Goal: Task Accomplishment & Management: Manage account settings

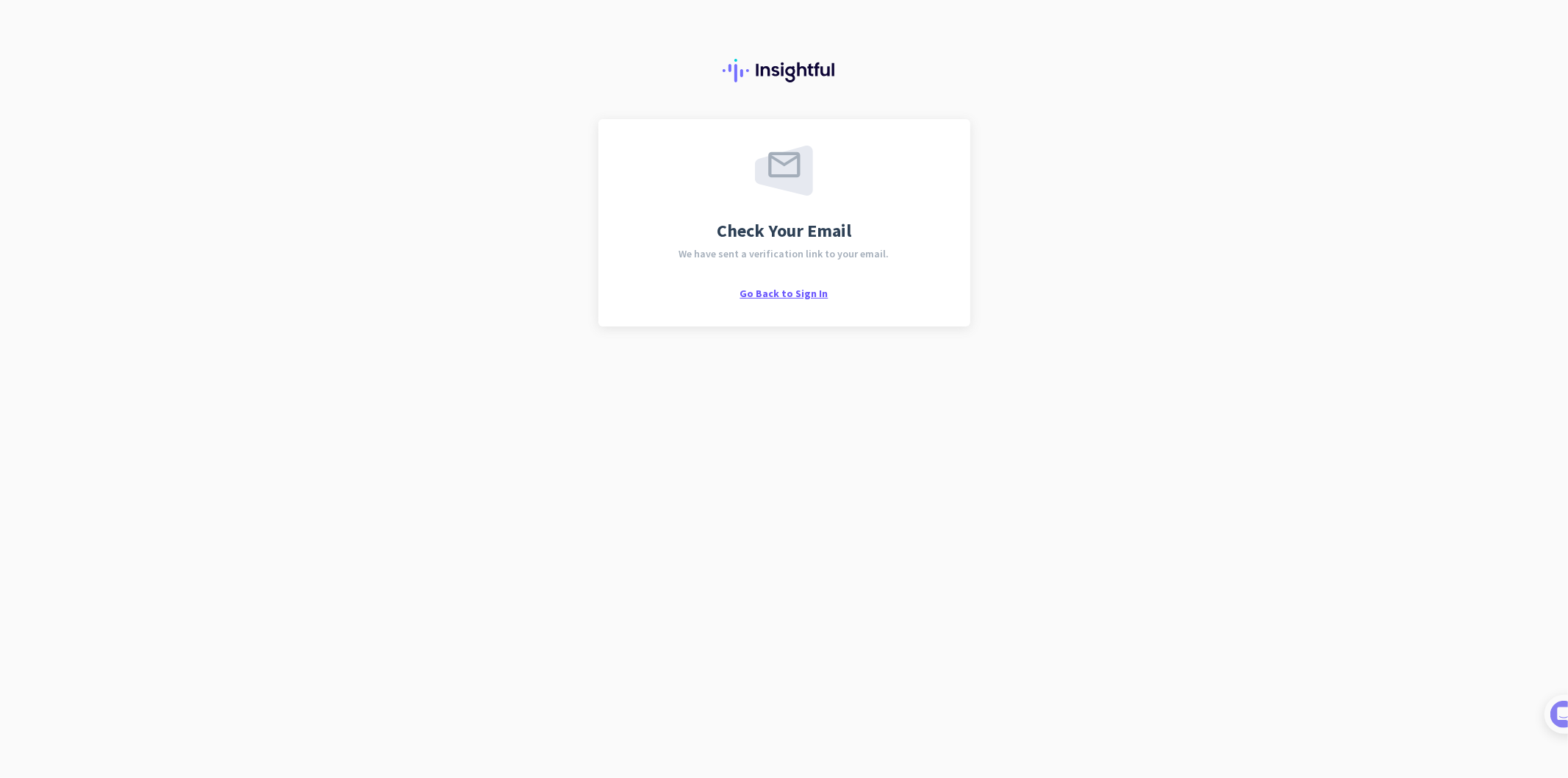
click at [775, 291] on span "Go Back to Sign In" at bounding box center [784, 293] width 88 height 13
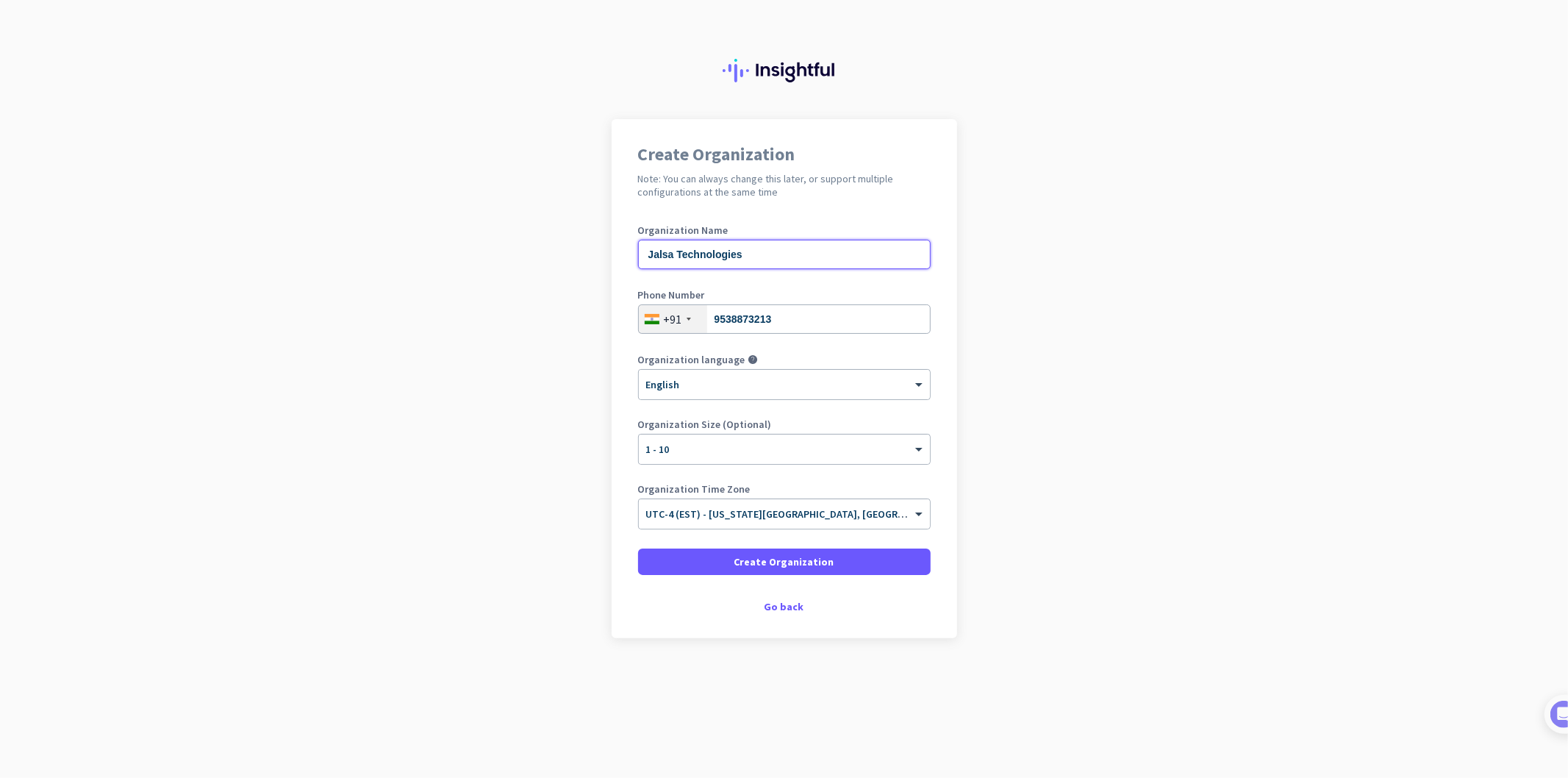
click at [745, 257] on input "Jalsa Technologies" at bounding box center [784, 254] width 292 height 29
click at [655, 254] on input "Jalsa Technologies" at bounding box center [784, 254] width 292 height 29
type input "Hirsa Technologies"
type input "9538873211"
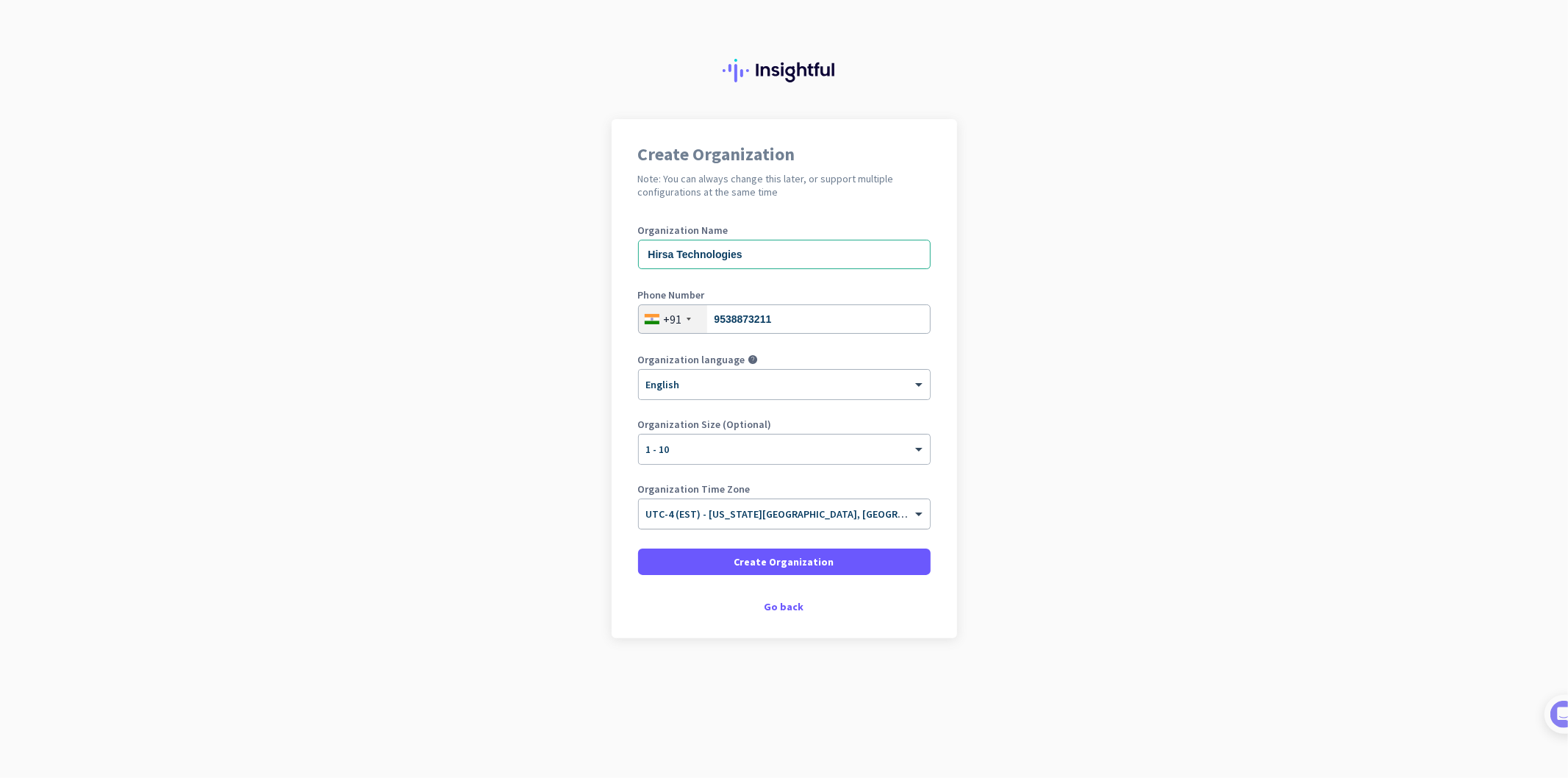
click at [811, 515] on input "text" at bounding box center [769, 510] width 247 height 11
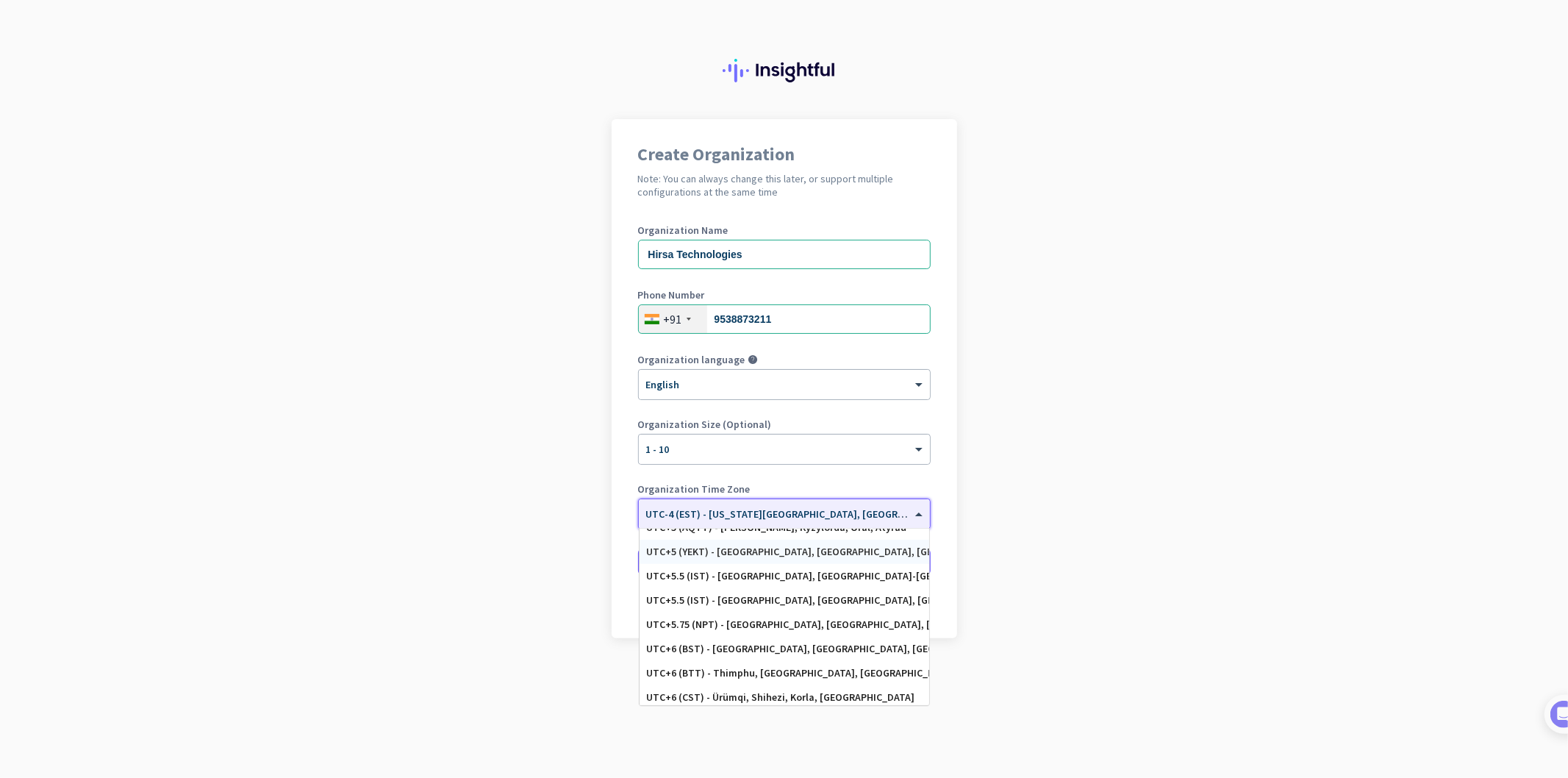
scroll to position [5810, 0]
click at [724, 624] on div "UTC+5.5 (IST) - [GEOGRAPHIC_DATA], [GEOGRAPHIC_DATA], [GEOGRAPHIC_DATA], [GEOGR…" at bounding box center [784, 630] width 275 height 13
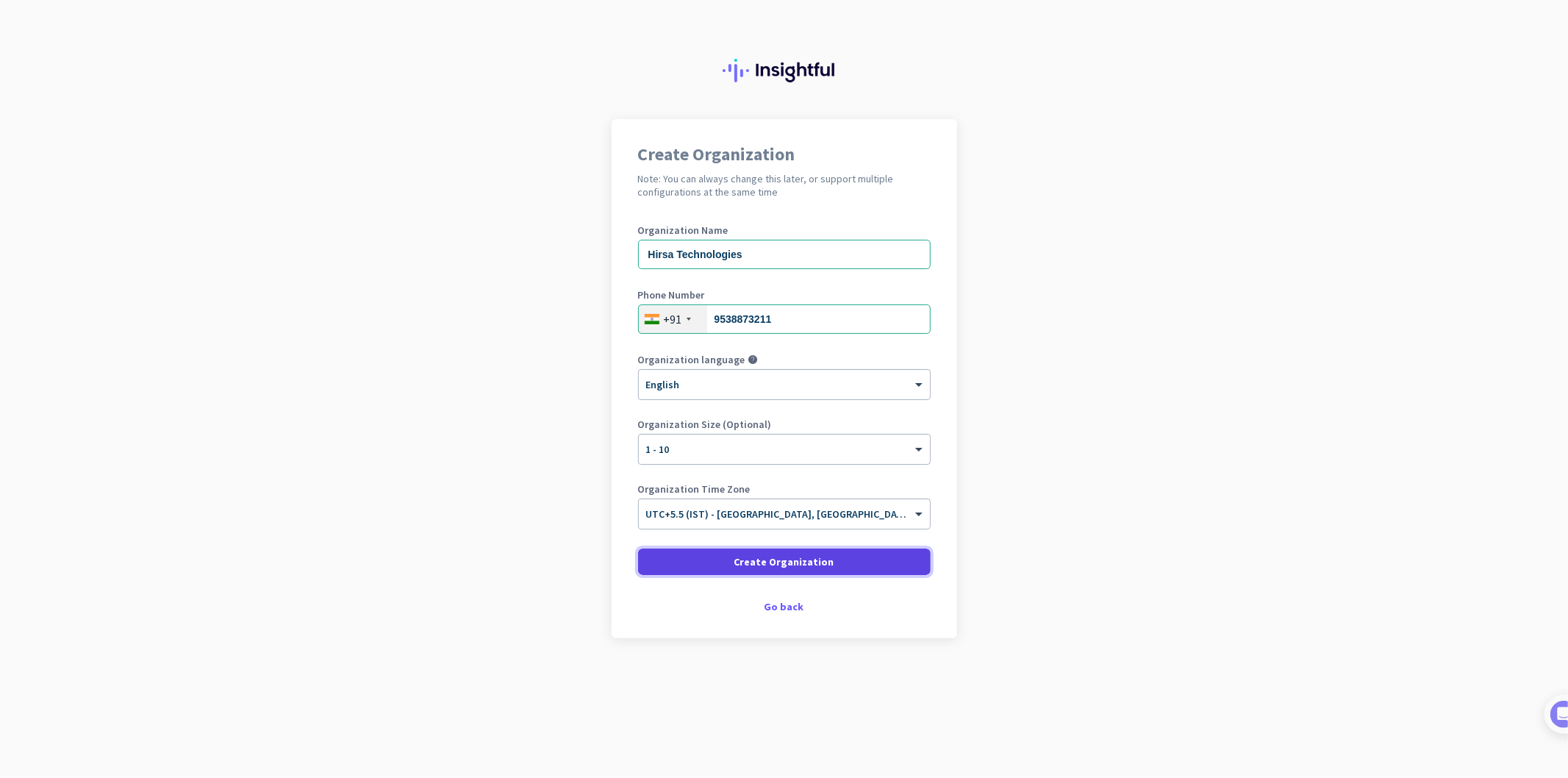
click at [750, 553] on span at bounding box center [784, 562] width 292 height 35
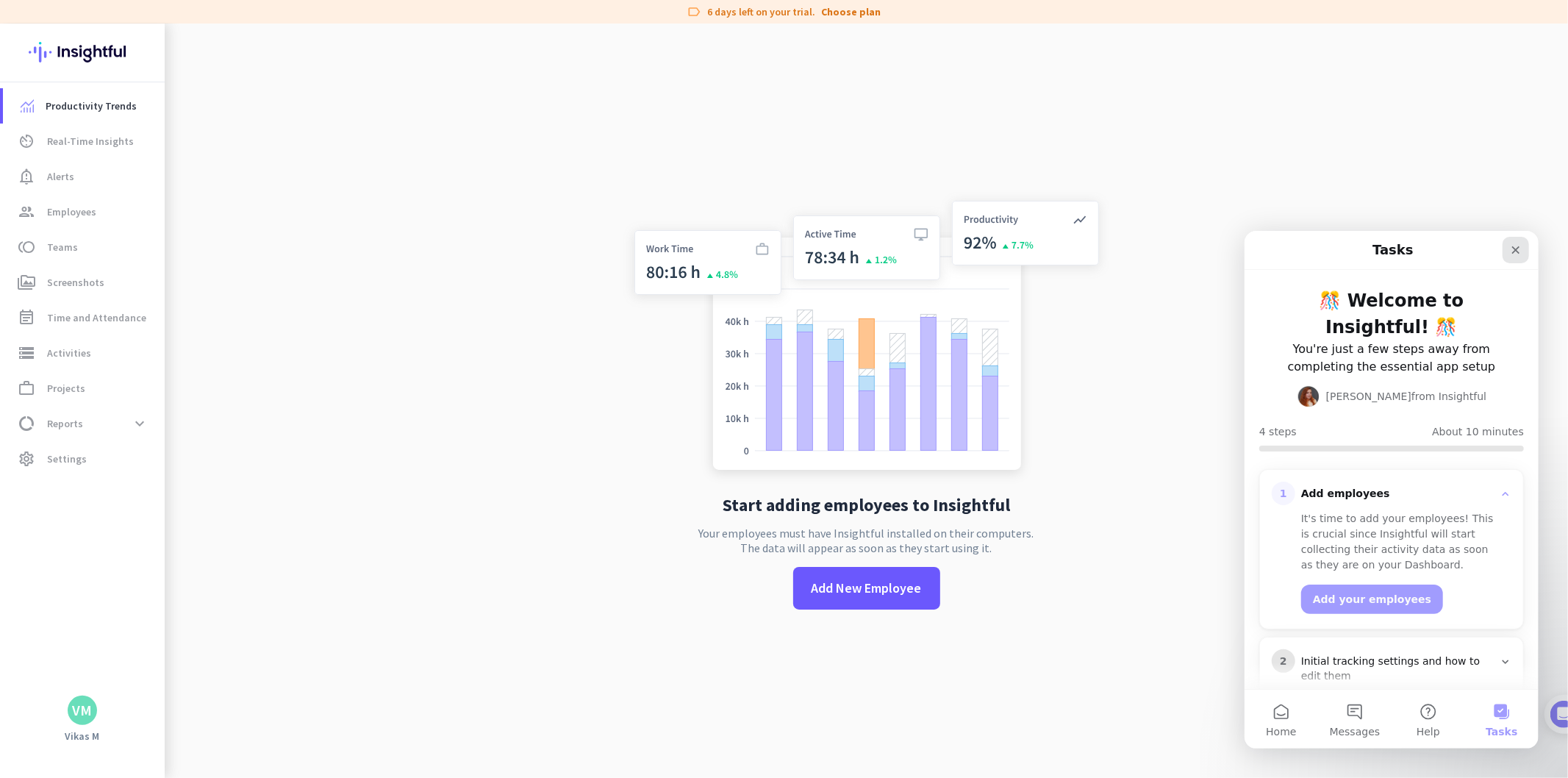
click at [1516, 245] on icon "Close" at bounding box center [1515, 249] width 12 height 12
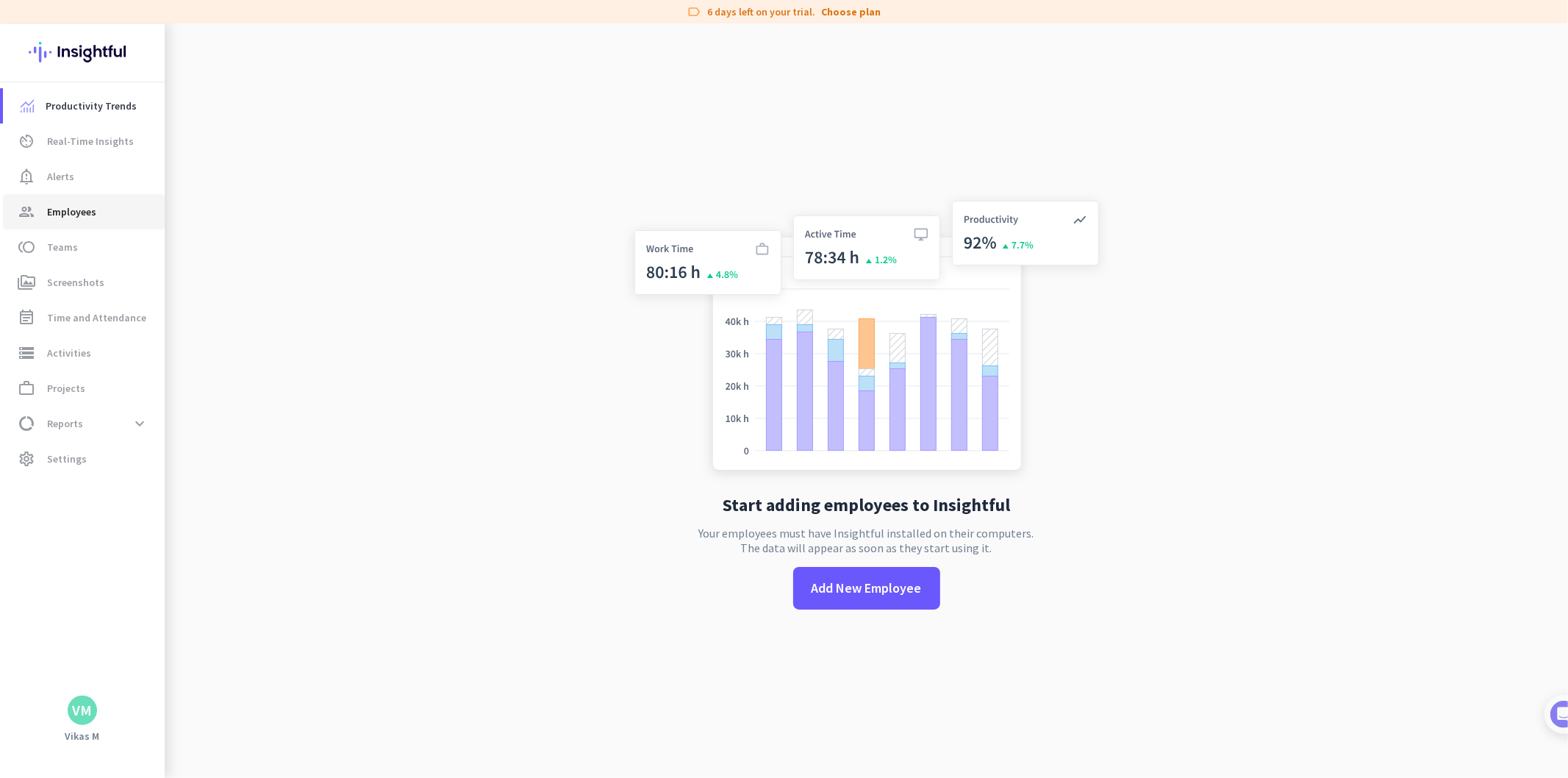
click at [66, 206] on span "Employees" at bounding box center [71, 212] width 49 height 18
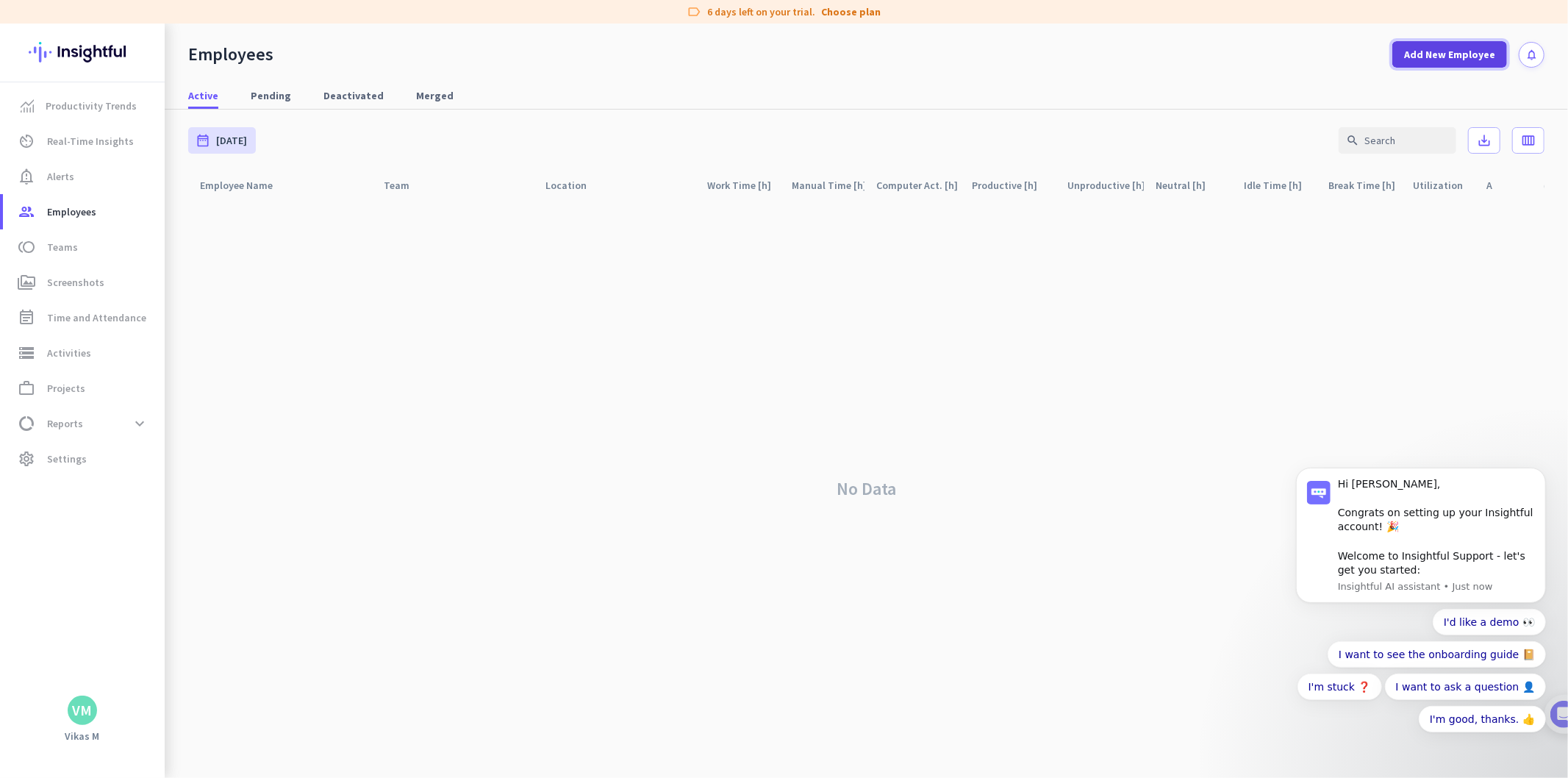
click at [1404, 57] on span at bounding box center [1450, 55] width 114 height 35
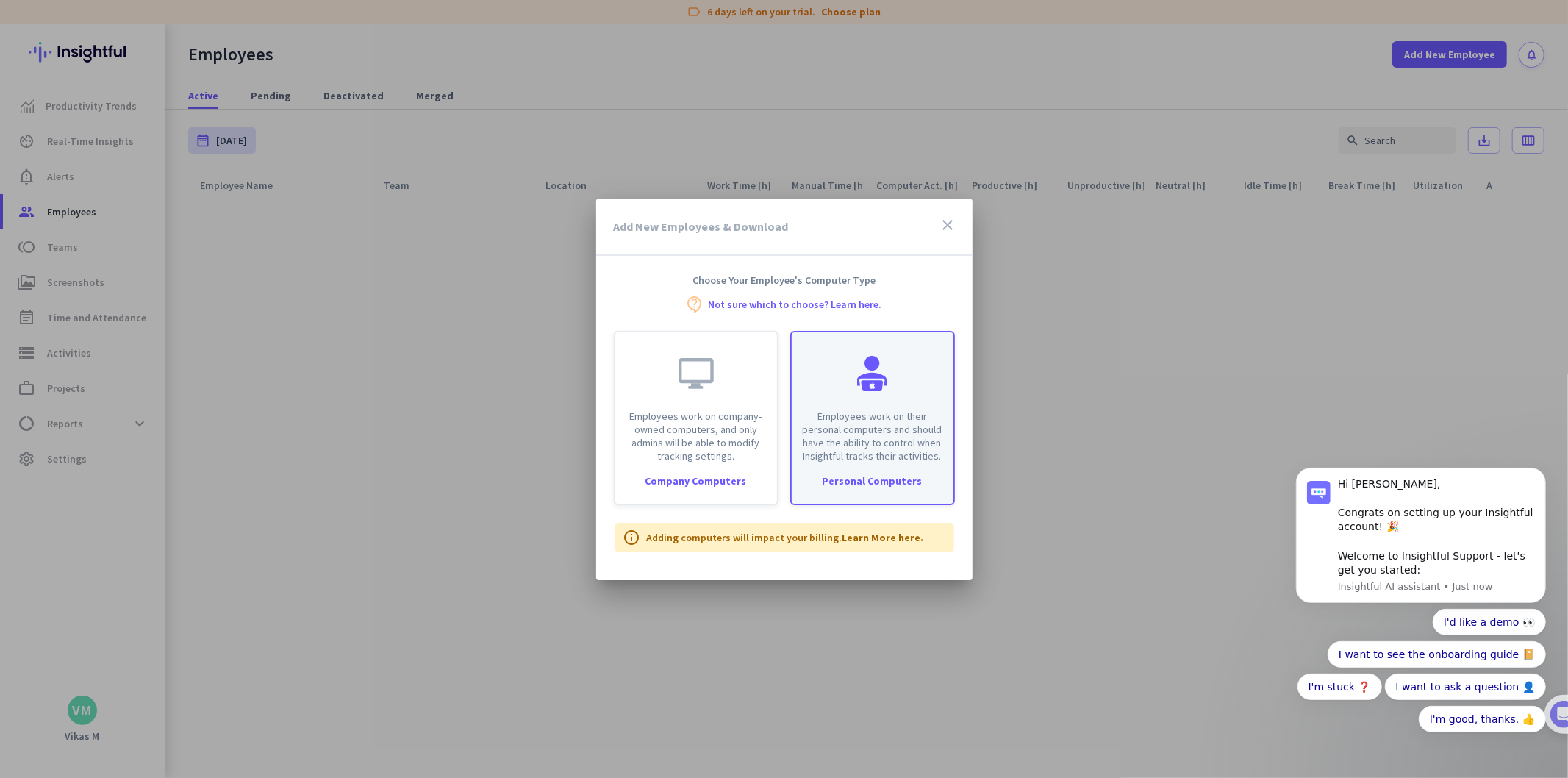
click at [869, 494] on div "Employees work on their personal computers and should have the ability to contr…" at bounding box center [873, 418] width 164 height 174
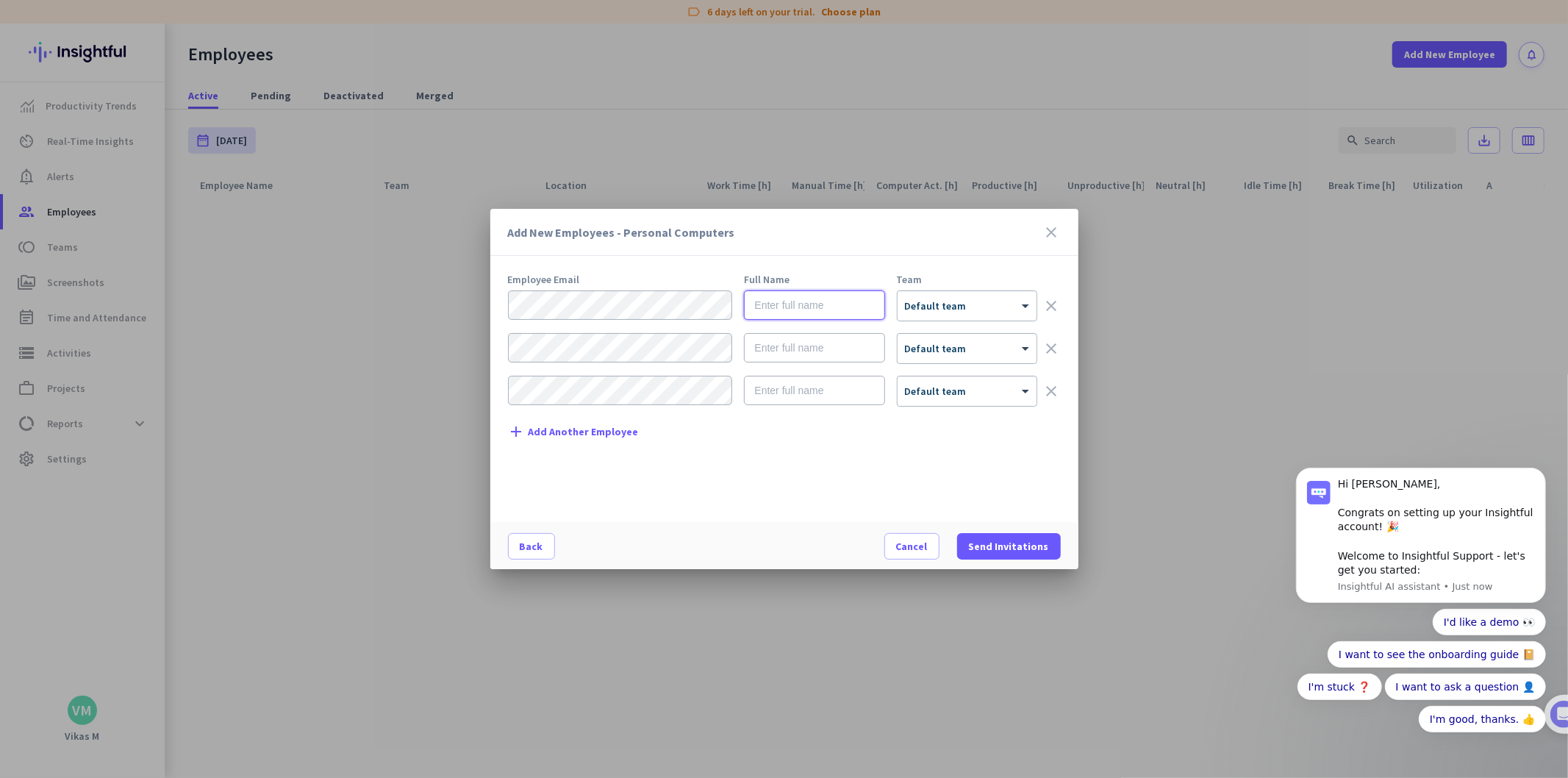
click at [818, 318] on input "text" at bounding box center [814, 305] width 140 height 29
type input "[PERSON_NAME] KT"
click at [993, 544] on span "Send Invitations" at bounding box center [1008, 547] width 80 height 15
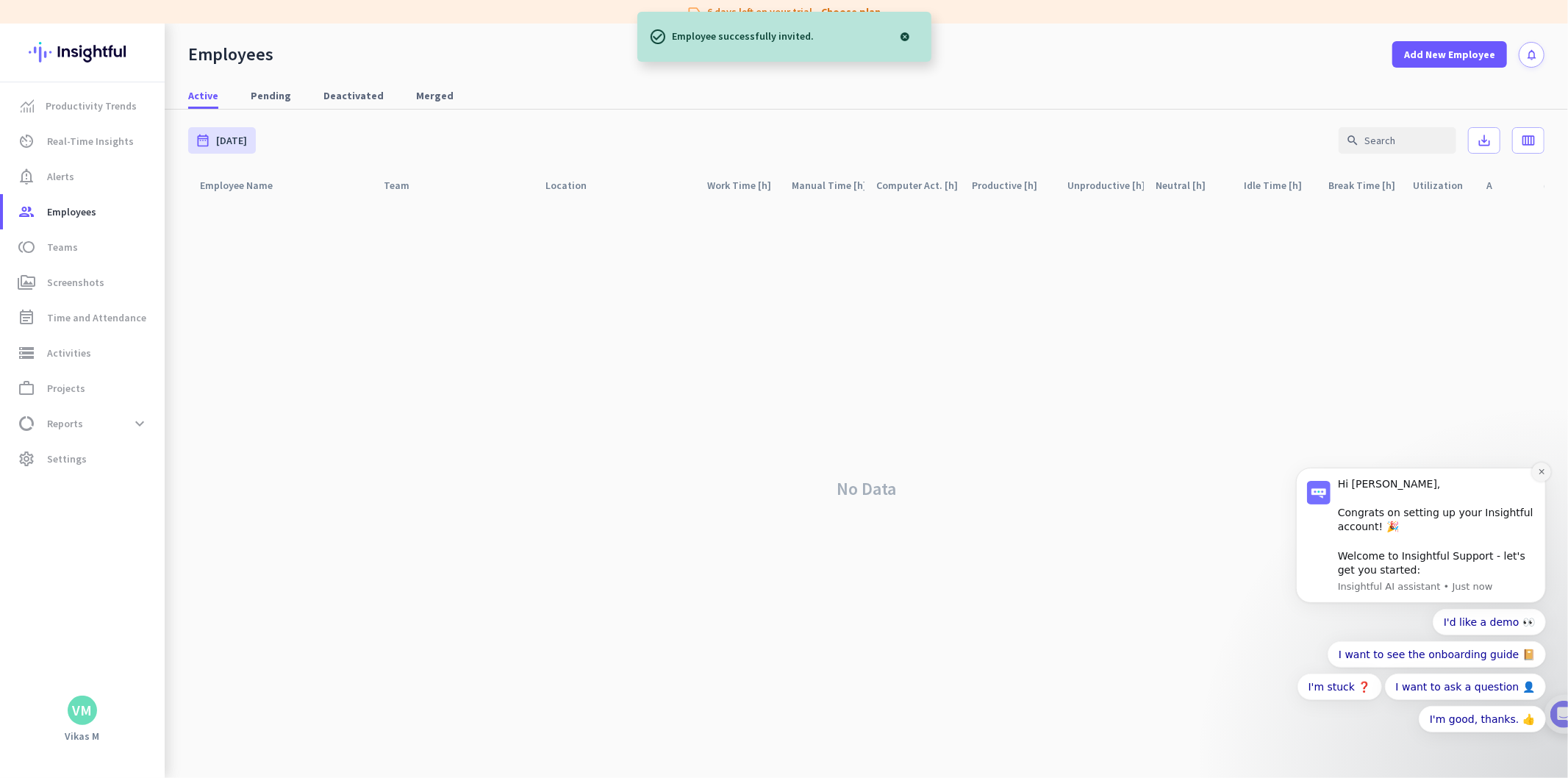
click at [1544, 465] on button "Dismiss notification" at bounding box center [1541, 472] width 19 height 19
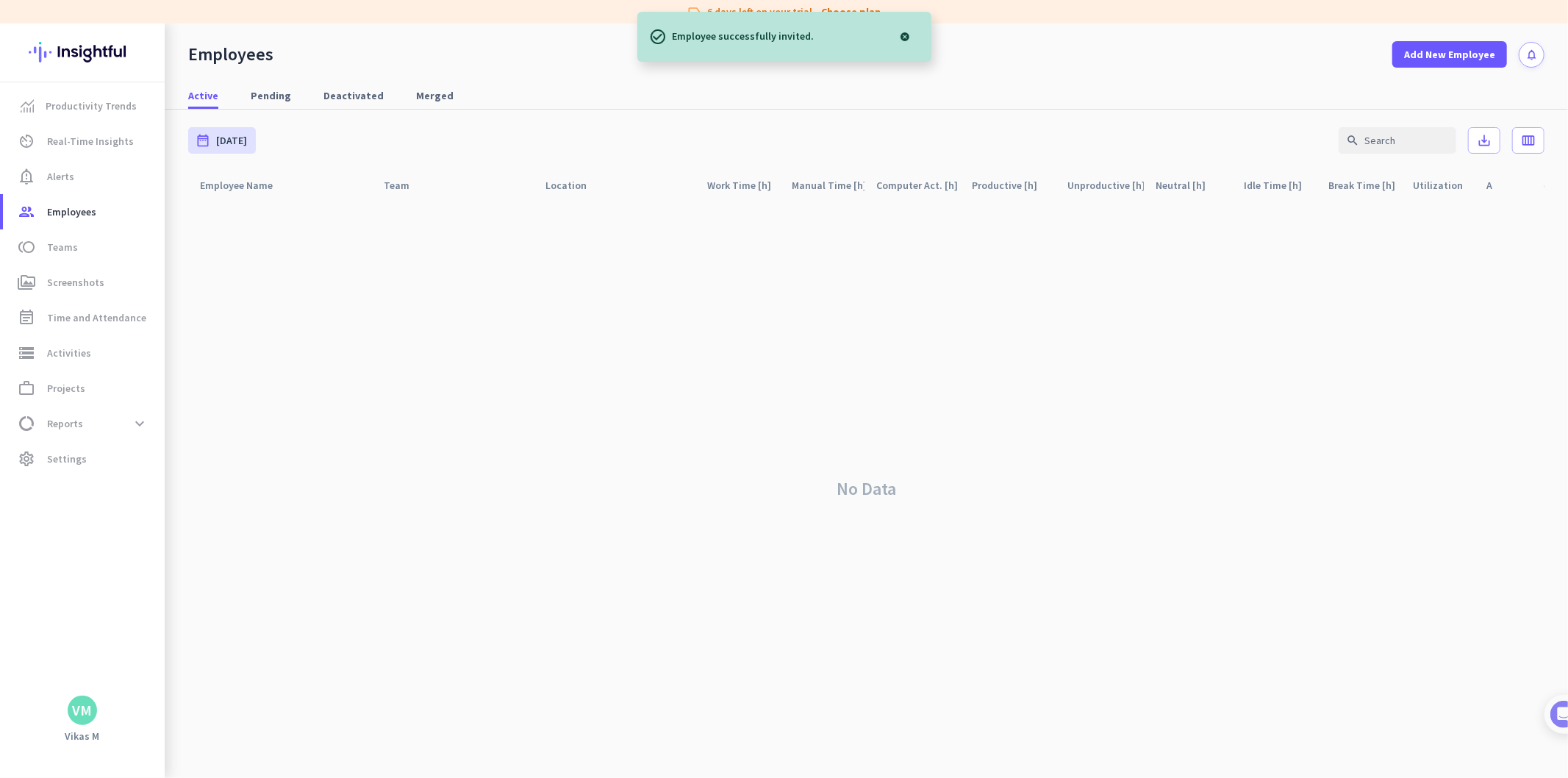
click at [906, 29] on div at bounding box center [905, 36] width 29 height 29
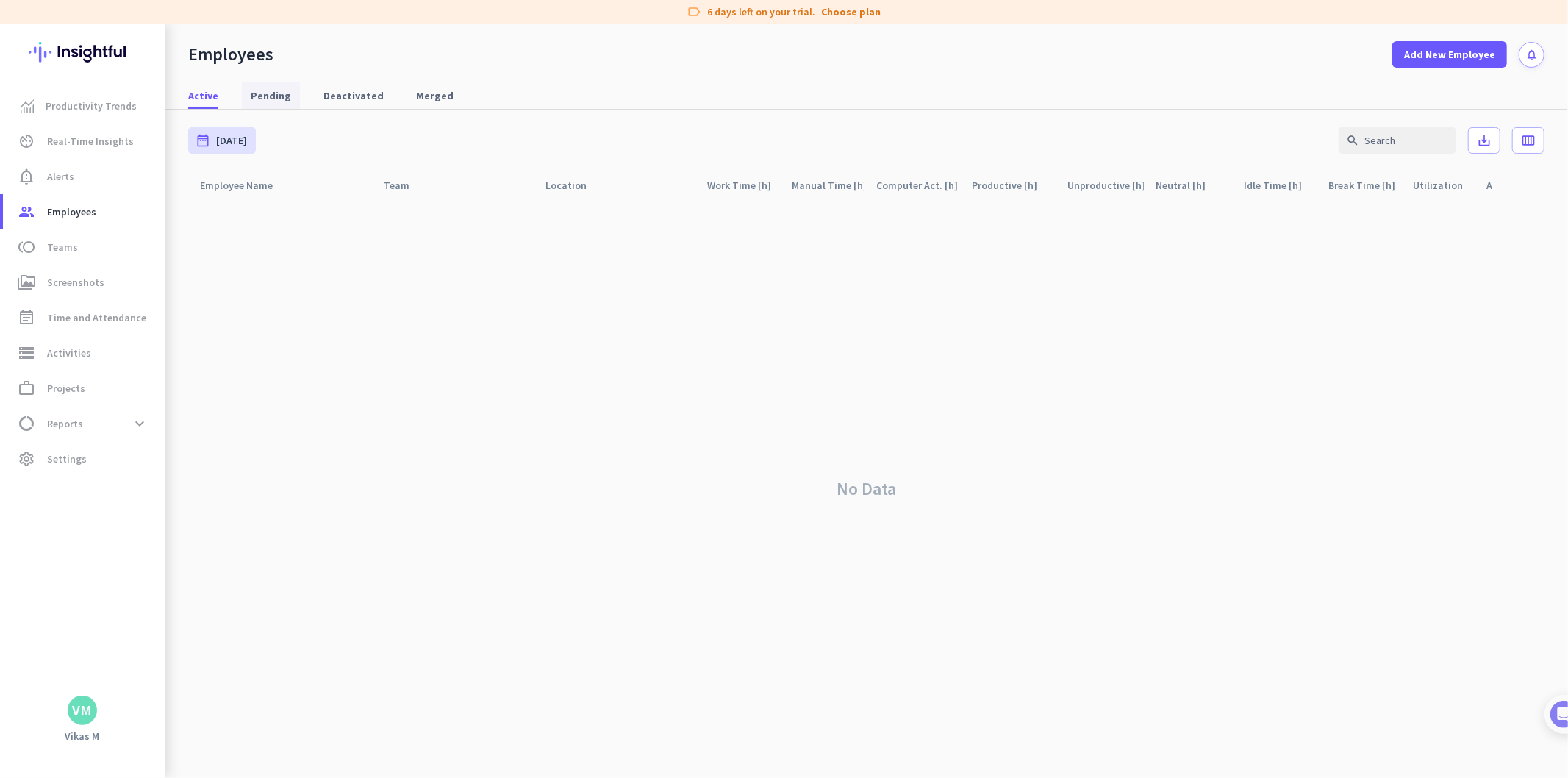
click at [289, 101] on link "Pending" at bounding box center [271, 95] width 58 height 27
click at [195, 97] on span "Active" at bounding box center [203, 95] width 30 height 15
click at [295, 99] on div "Active Pending Deactivated Merged" at bounding box center [866, 96] width 1404 height 27
click at [285, 100] on link "Pending" at bounding box center [271, 95] width 58 height 27
click at [330, 98] on span "Deactivated" at bounding box center [353, 95] width 60 height 15
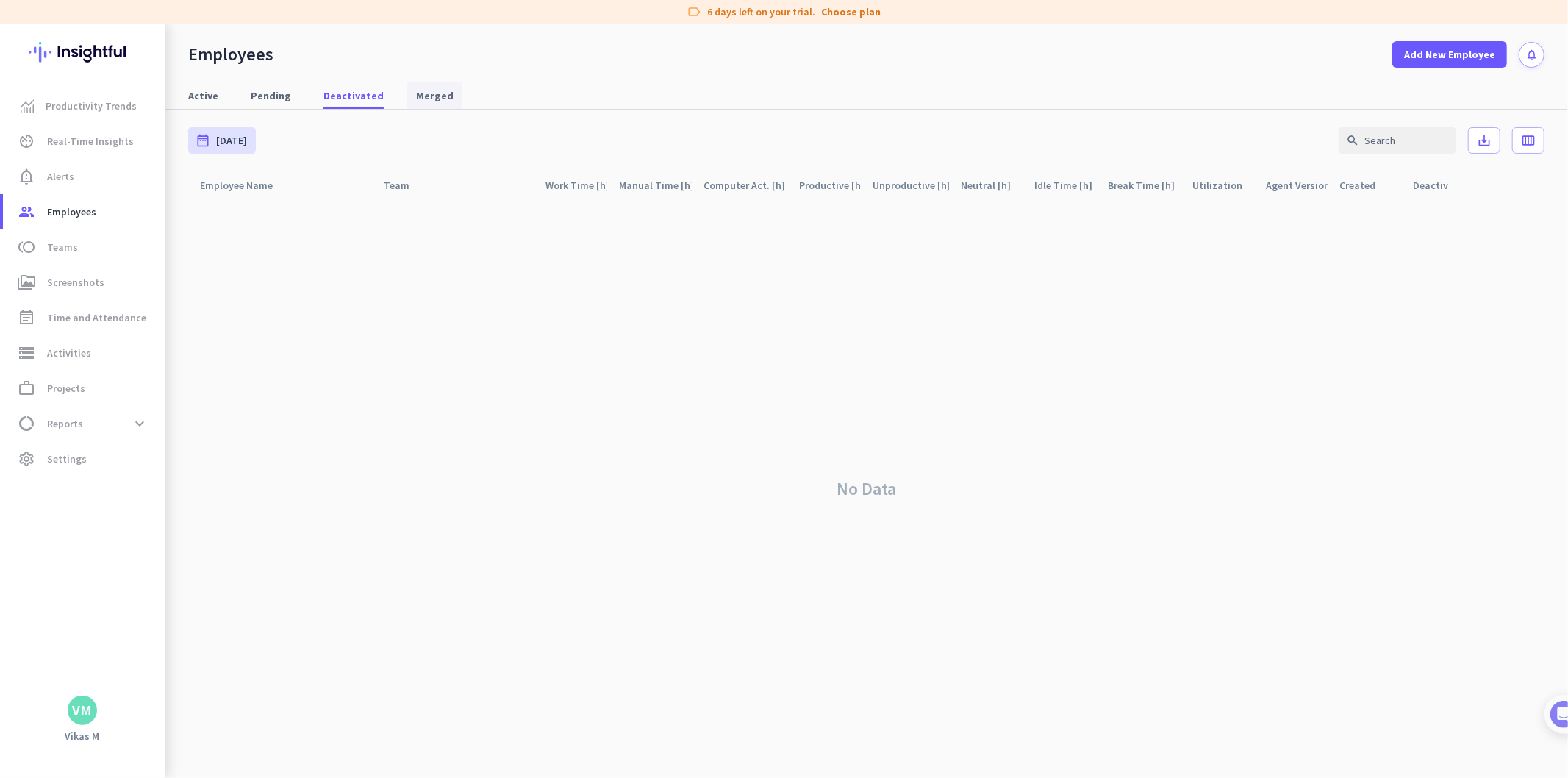
click at [426, 90] on span "Merged" at bounding box center [434, 95] width 38 height 15
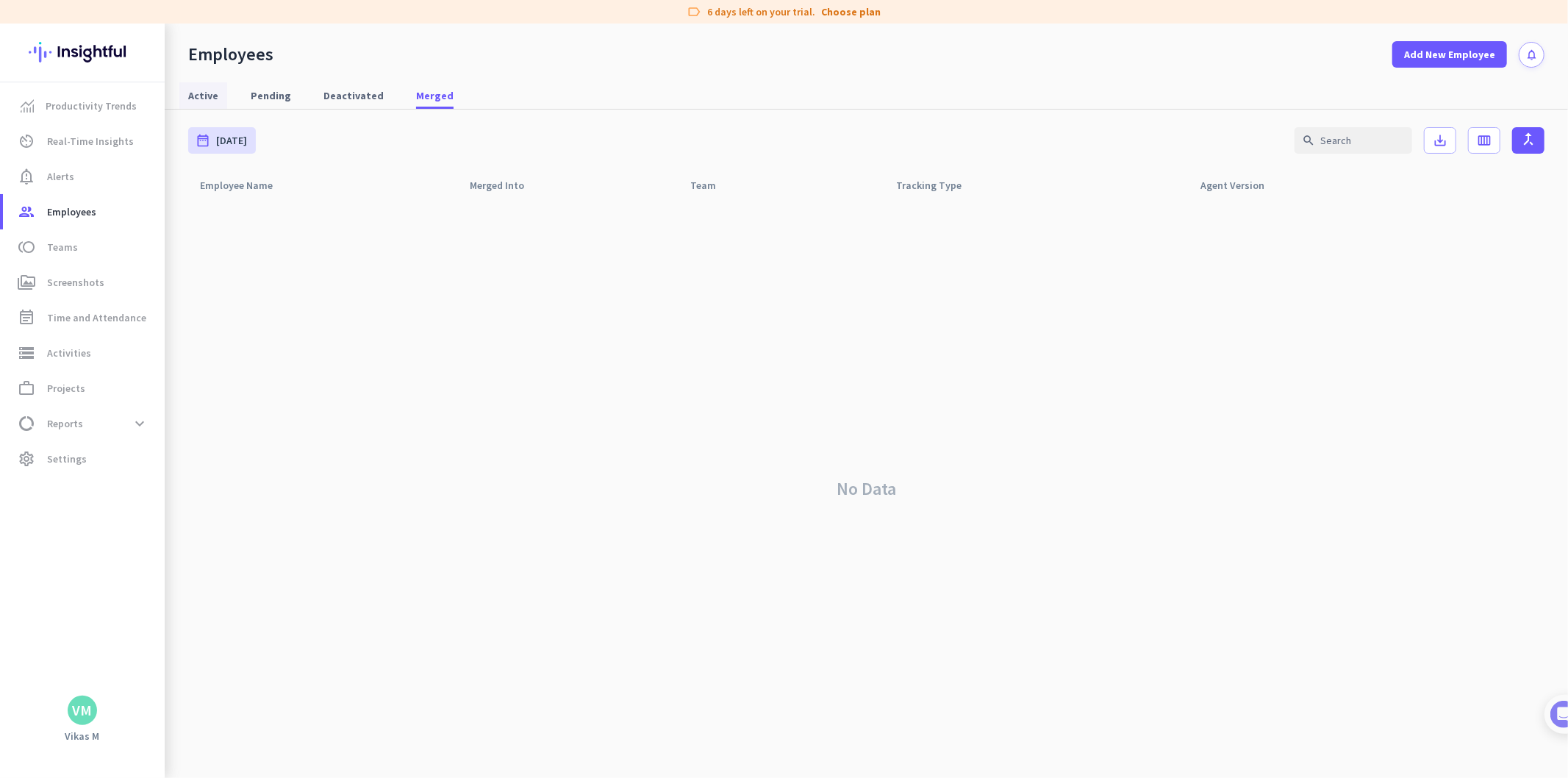
click at [198, 98] on span "Active" at bounding box center [203, 95] width 30 height 15
click at [259, 102] on span "Pending" at bounding box center [271, 95] width 40 height 15
click at [196, 103] on span "Active" at bounding box center [203, 95] width 30 height 27
click at [90, 718] on div "VM" at bounding box center [82, 710] width 20 height 15
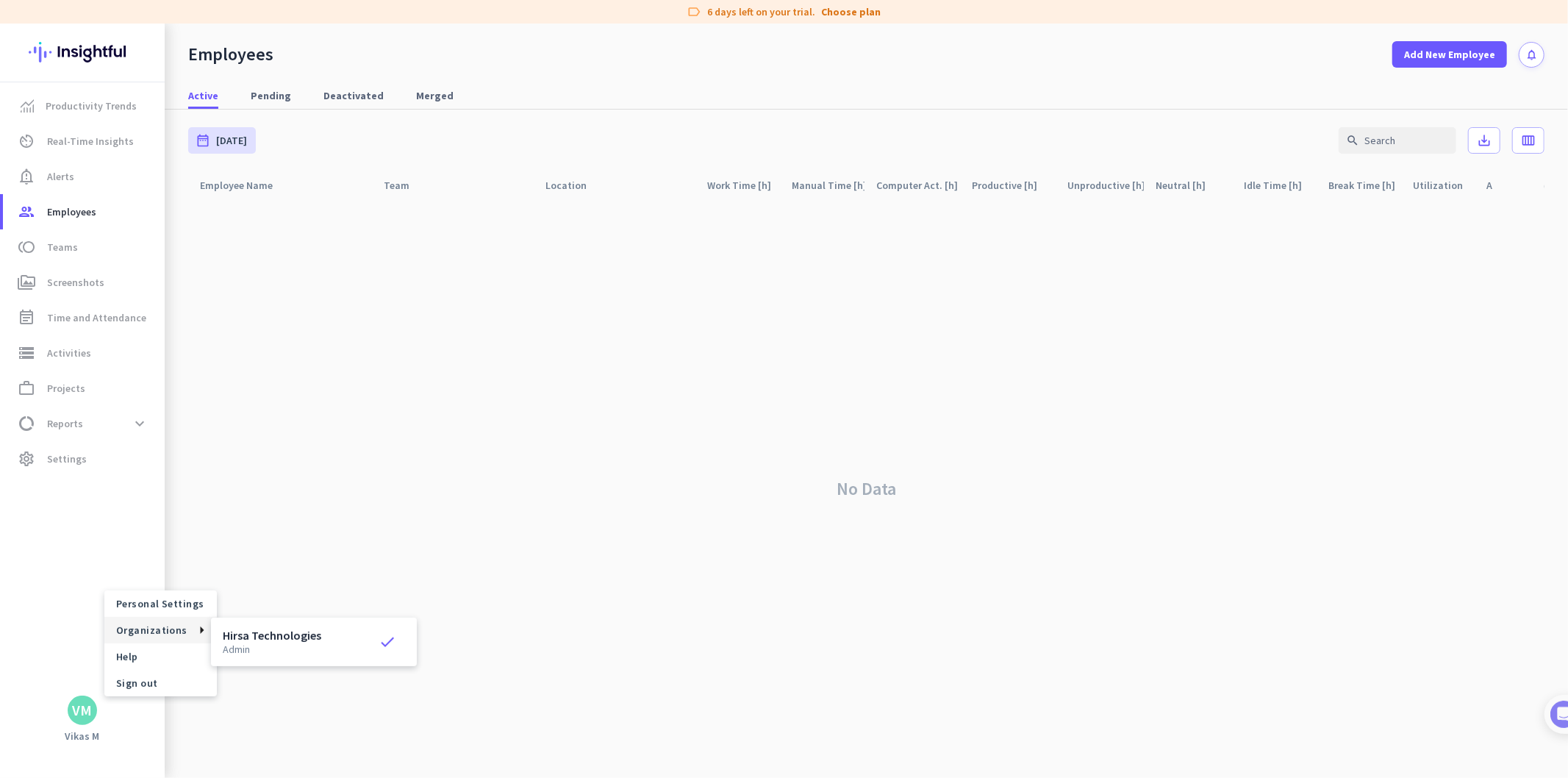
click at [142, 639] on span "Organizations" at bounding box center [161, 630] width 113 height 27
click at [180, 605] on span "Personal Settings" at bounding box center [160, 604] width 89 height 13
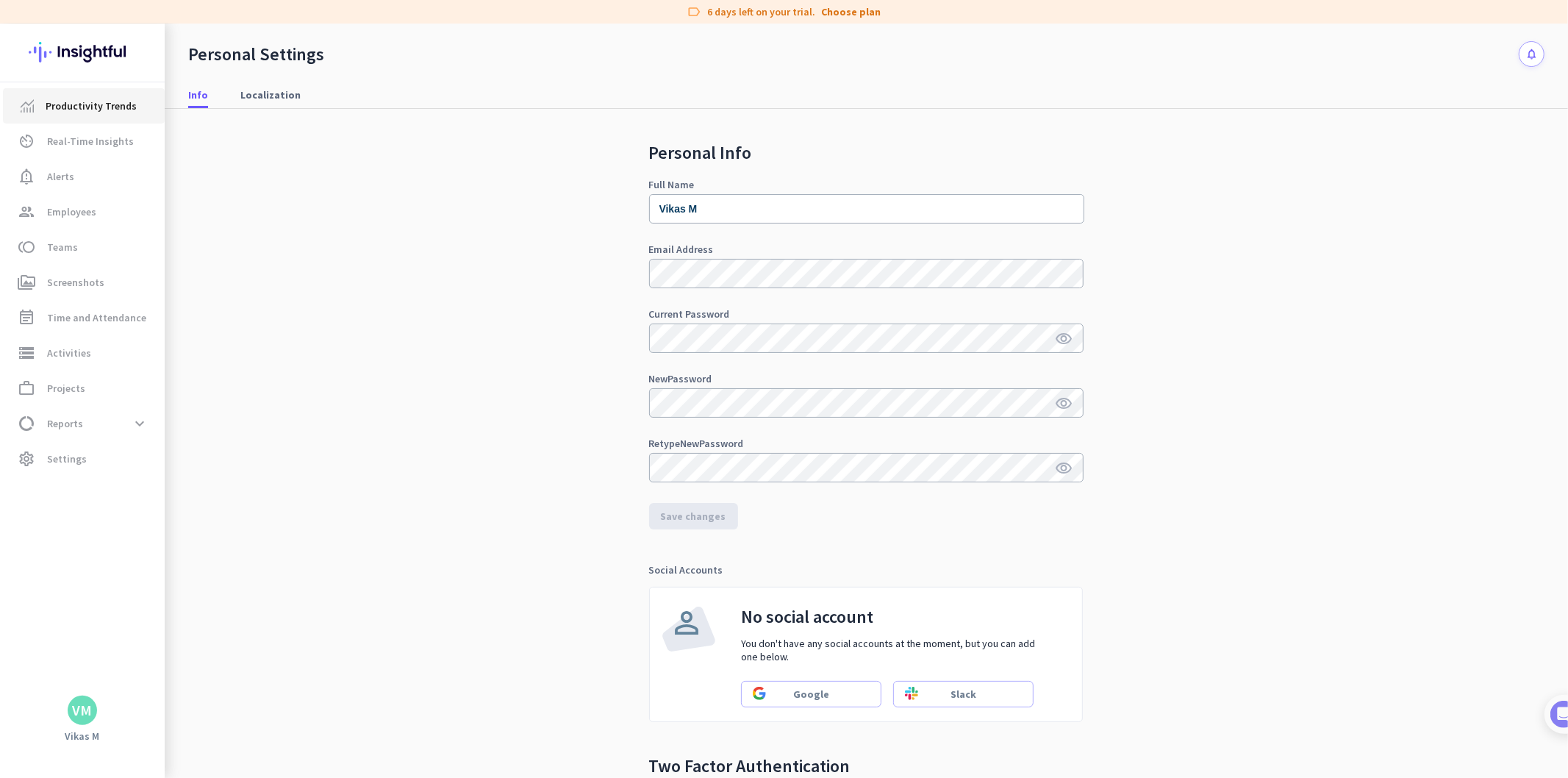
click at [76, 101] on span "Productivity Trends" at bounding box center [91, 106] width 91 height 18
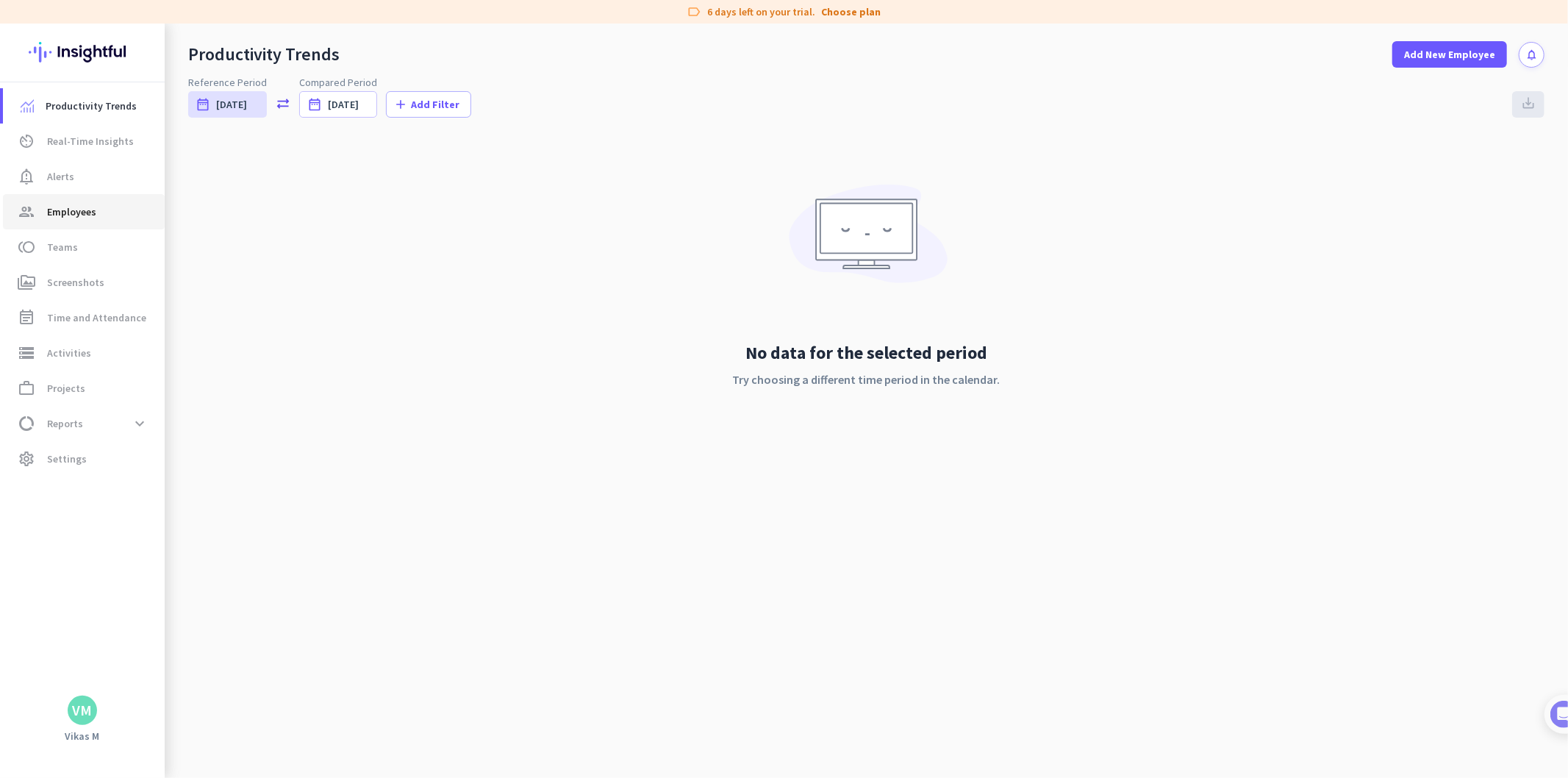
click at [77, 211] on span "Employees" at bounding box center [71, 212] width 49 height 18
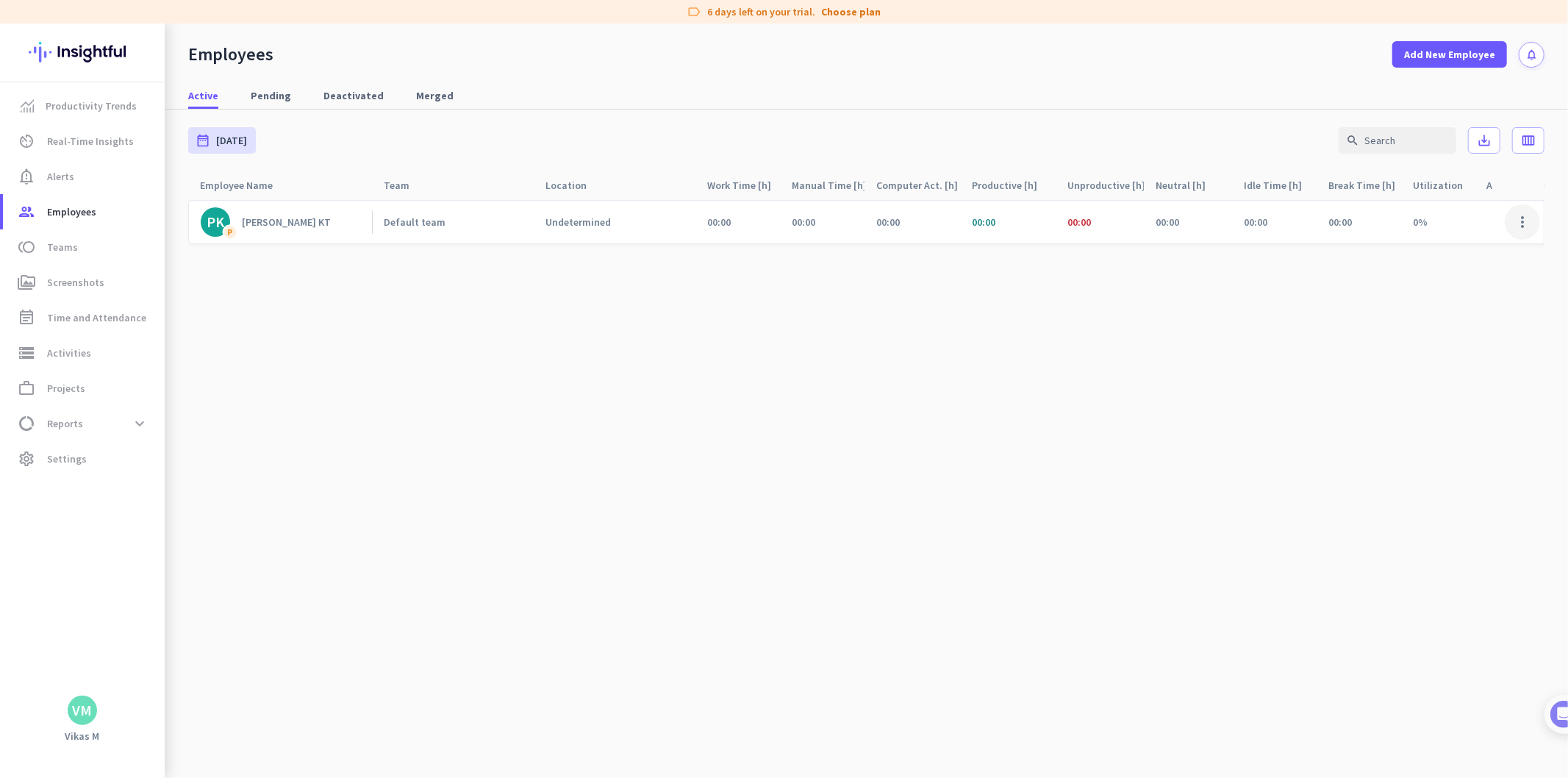
click at [1523, 222] on span at bounding box center [1523, 223] width 35 height 35
click at [1473, 254] on span "Edit" at bounding box center [1479, 253] width 97 height 15
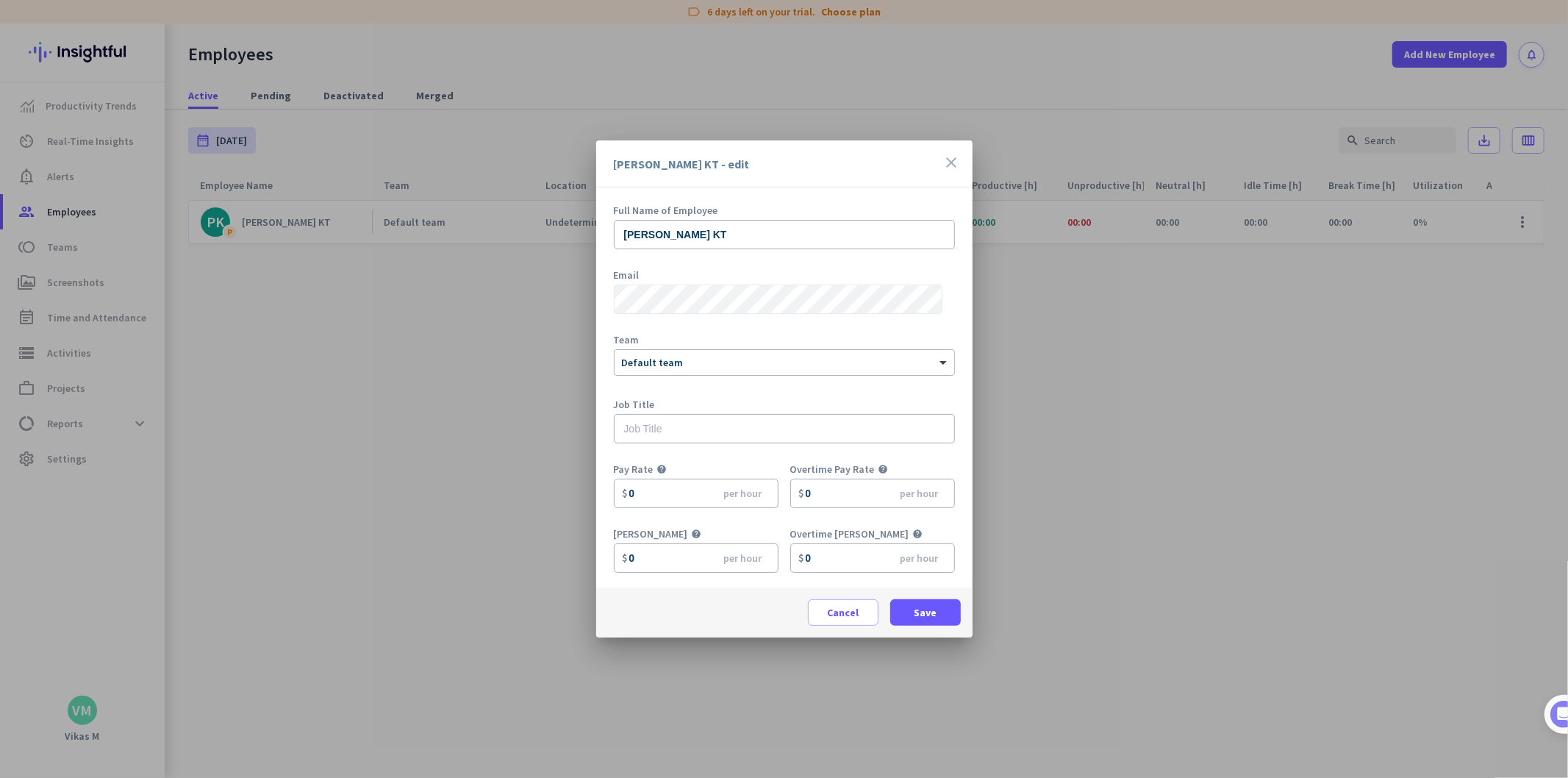
click at [961, 163] on div "[PERSON_NAME] KT - edit close" at bounding box center [784, 164] width 376 height 47
click at [923, 166] on div "[PERSON_NAME] KT - edit close" at bounding box center [784, 164] width 376 height 47
click at [946, 156] on icon "close" at bounding box center [952, 163] width 18 height 18
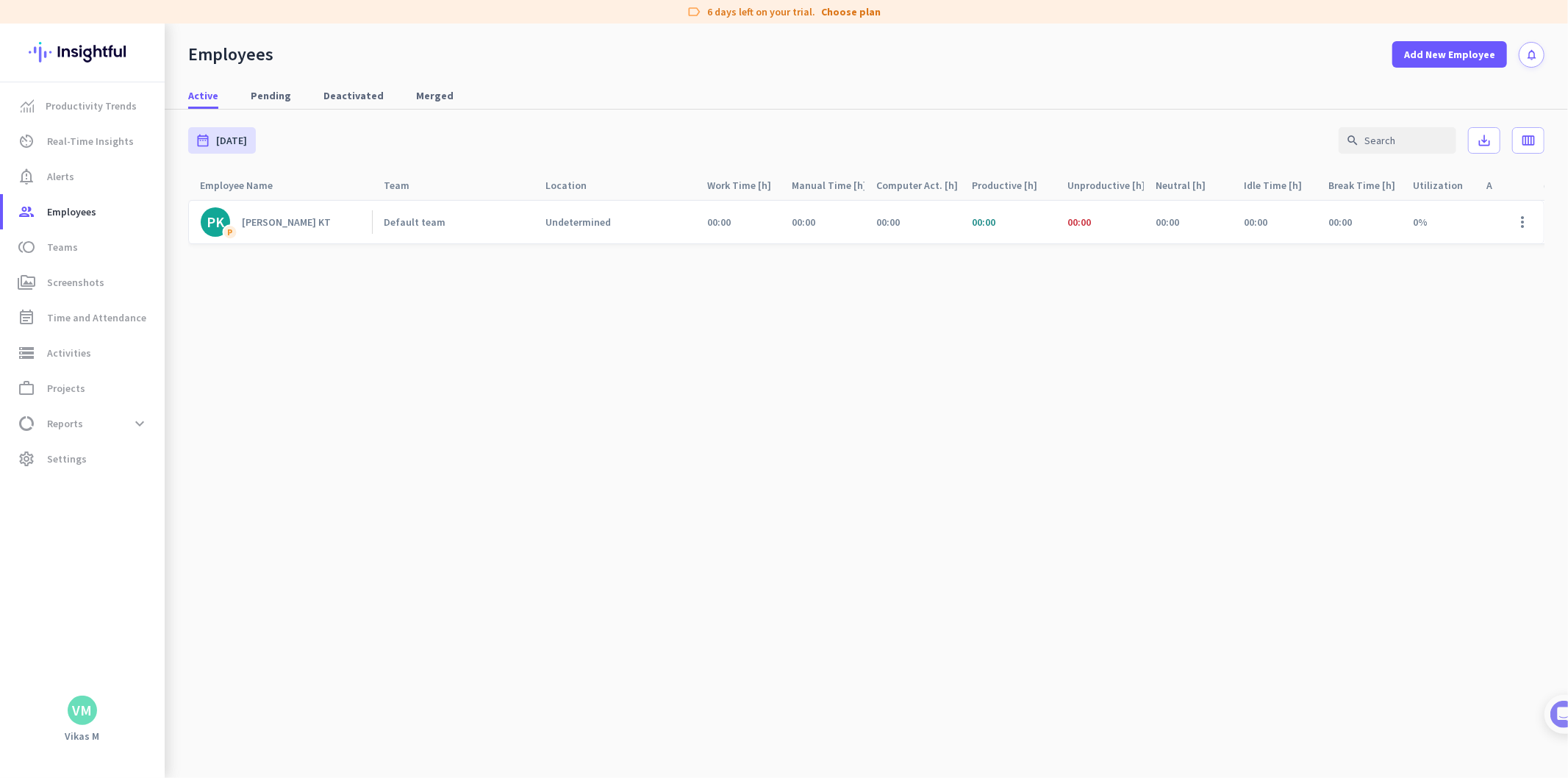
click at [265, 222] on div "[PERSON_NAME] KT" at bounding box center [286, 222] width 89 height 13
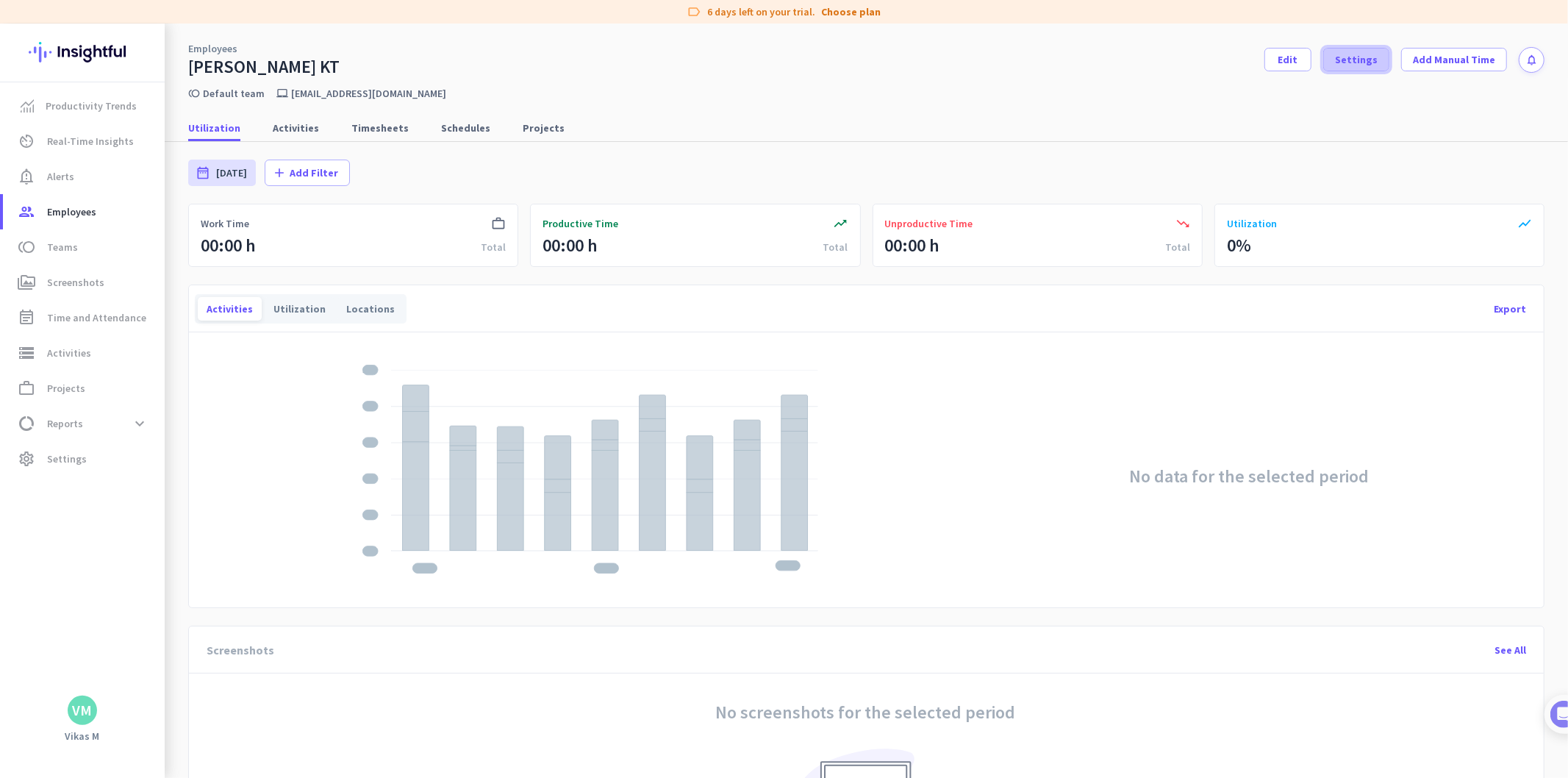
click at [1362, 69] on span at bounding box center [1356, 60] width 64 height 35
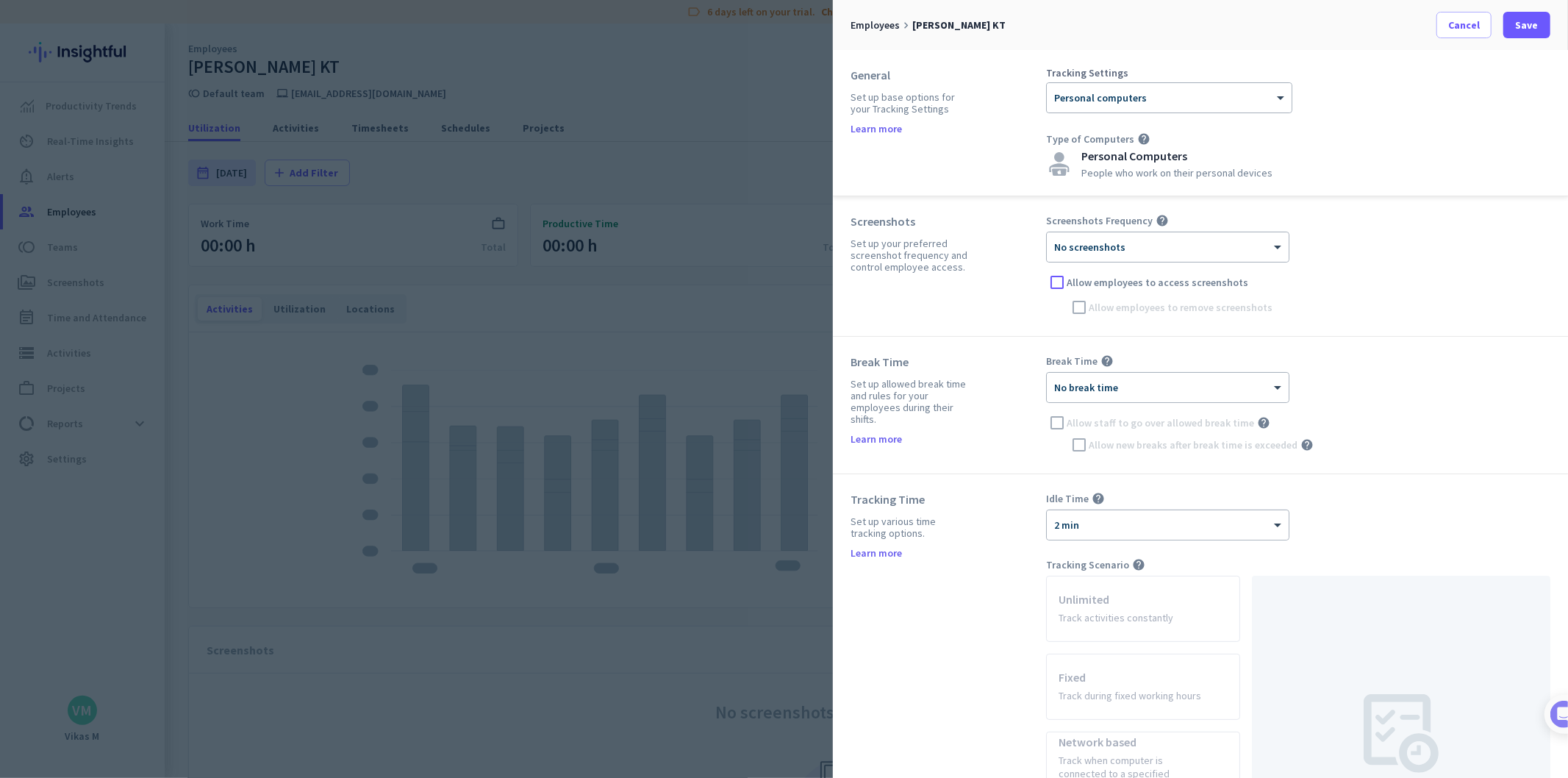
scroll to position [408, 0]
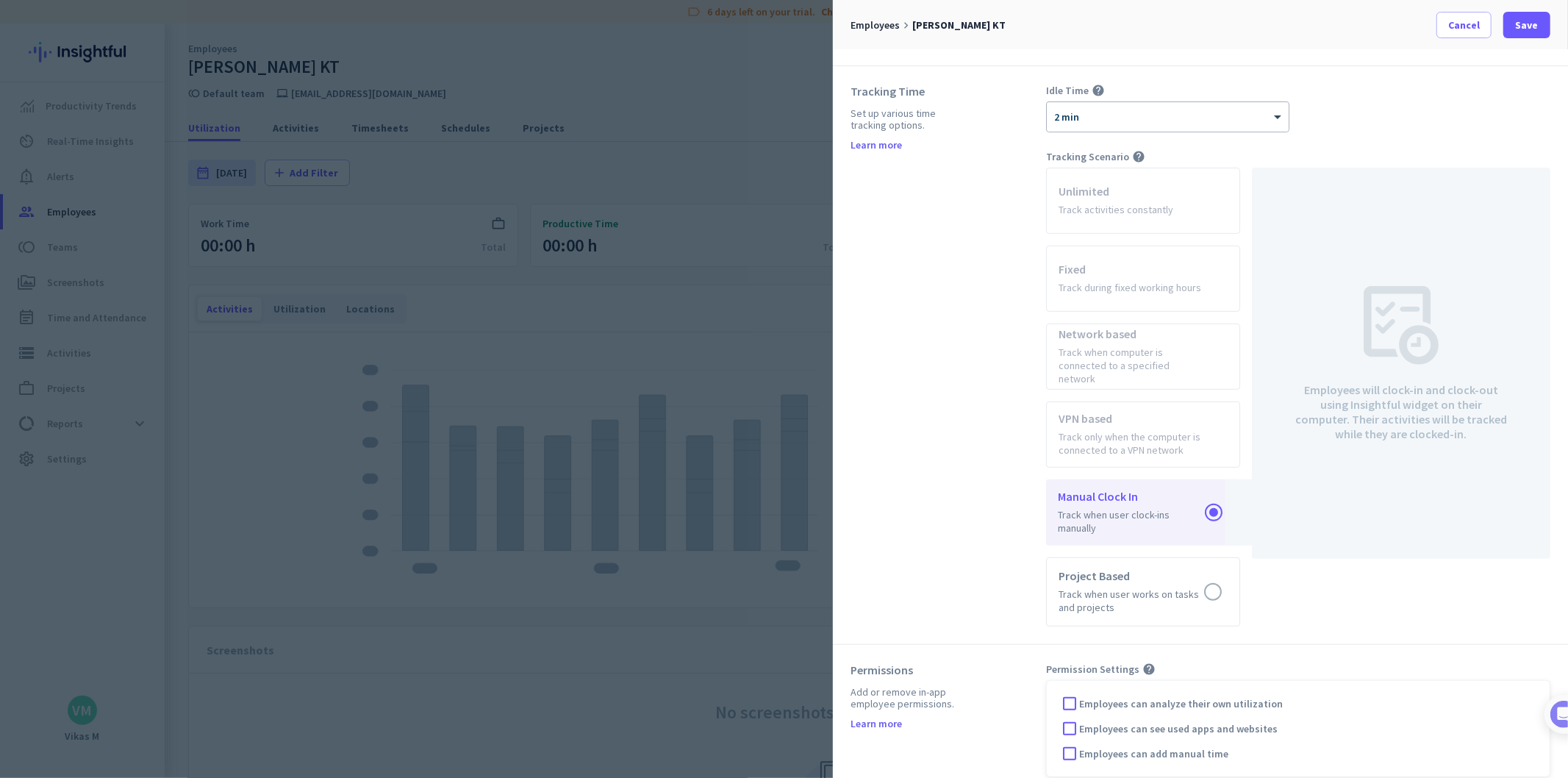
click at [1116, 198] on app-radio-card "Unlimited Track activities constantly" at bounding box center [1143, 201] width 194 height 66
click at [1136, 152] on icon "help" at bounding box center [1139, 156] width 13 height 13
click at [983, 243] on div "Tracking Time Set up various time tracking options. Learn more" at bounding box center [948, 355] width 196 height 543
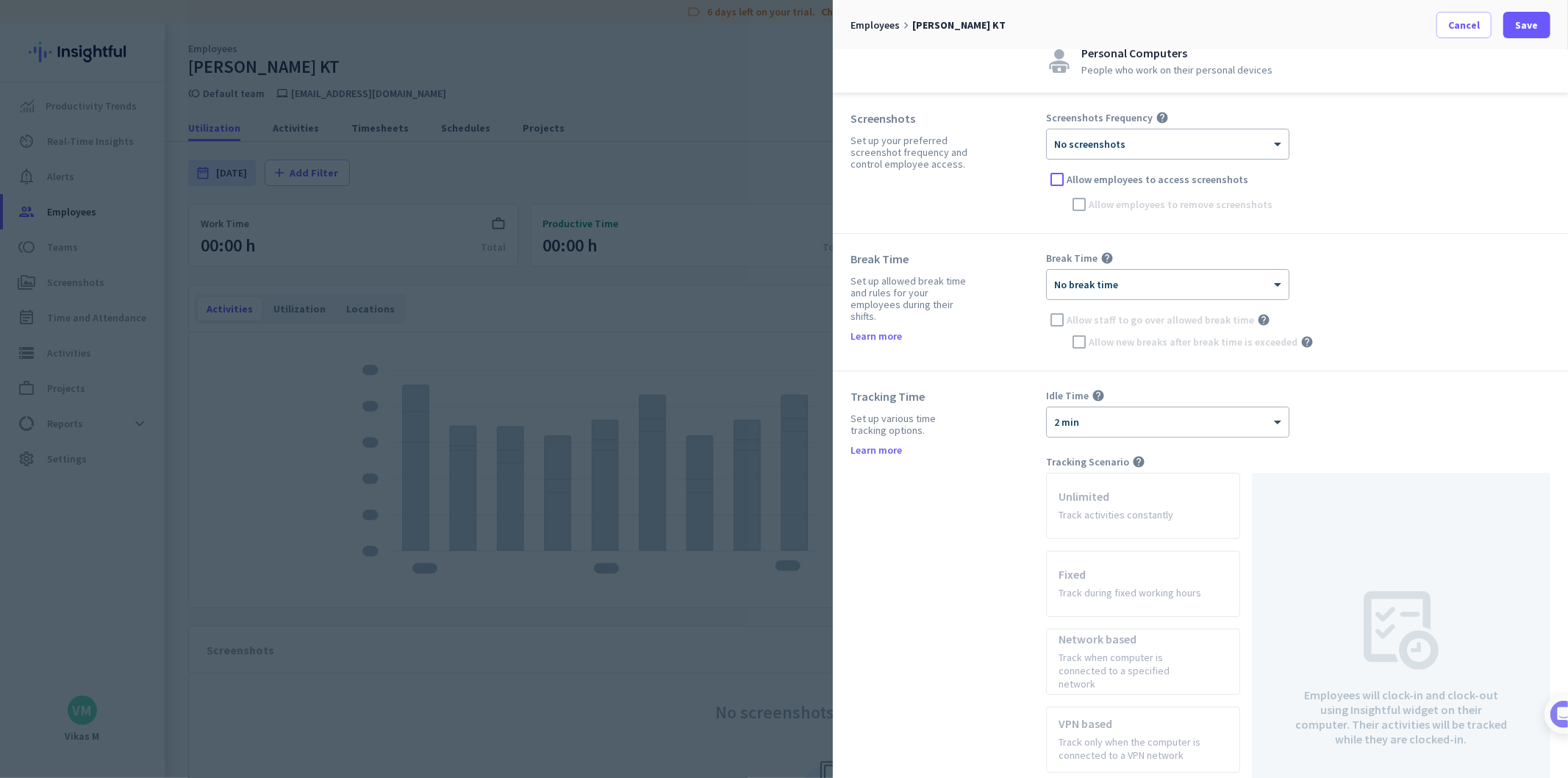
scroll to position [0, 0]
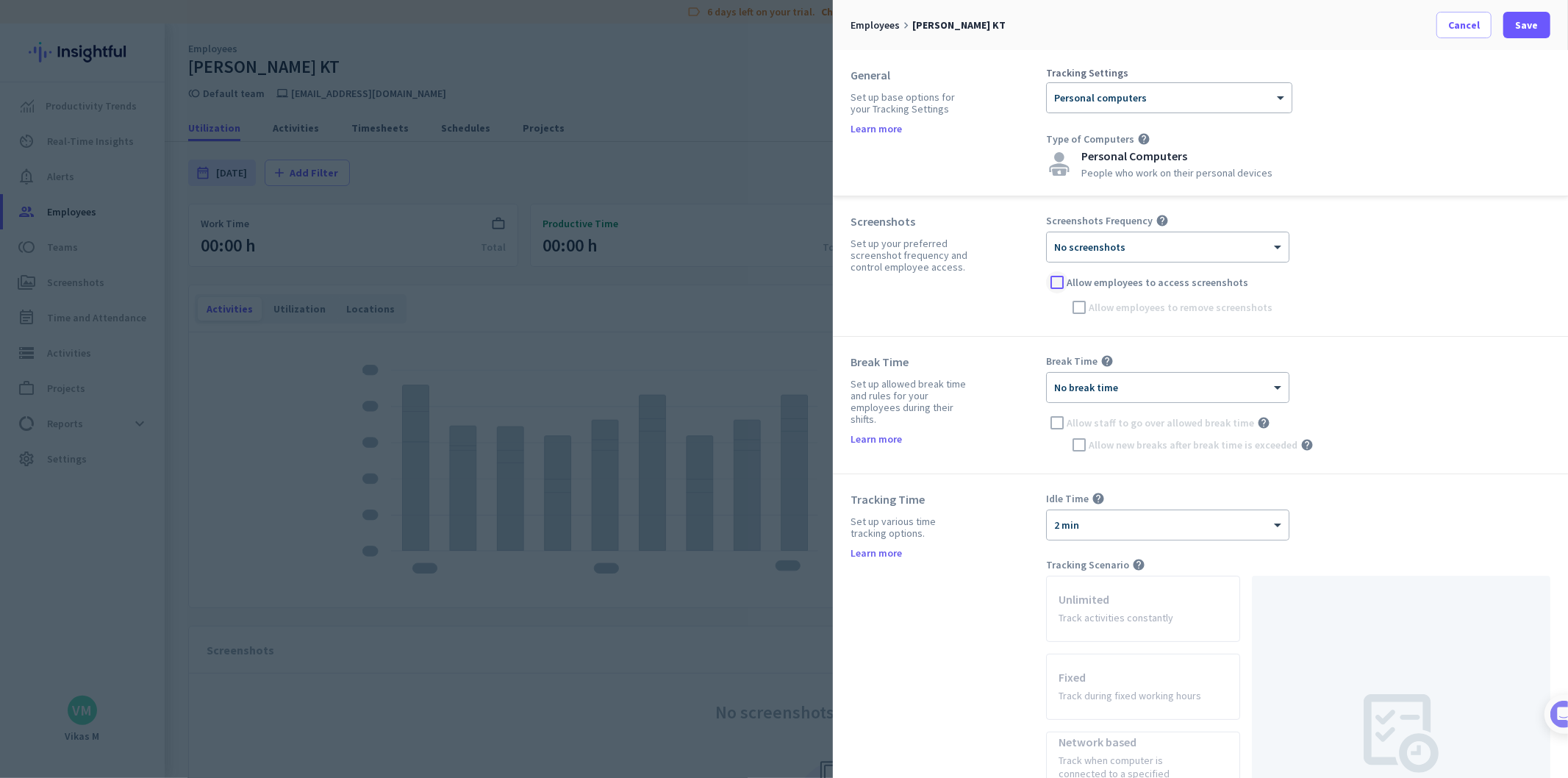
click at [1060, 283] on div at bounding box center [1056, 282] width 22 height 22
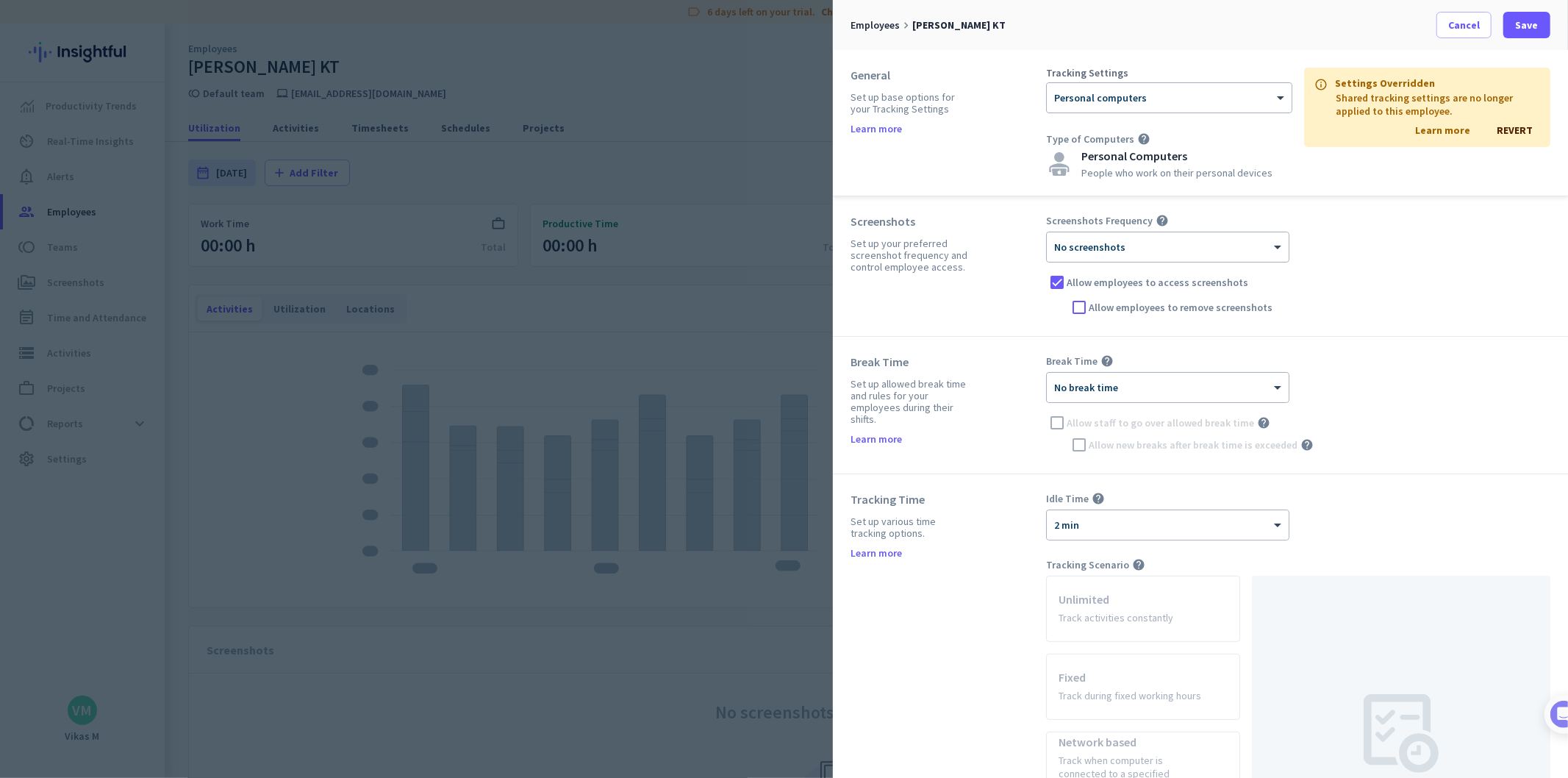
click at [1069, 276] on span "Allow employees to access screenshots" at bounding box center [1157, 282] width 181 height 15
click at [0, 0] on input "Allow employees to access screenshots" at bounding box center [0, 0] width 0 height 0
click at [1446, 31] on span at bounding box center [1464, 25] width 54 height 35
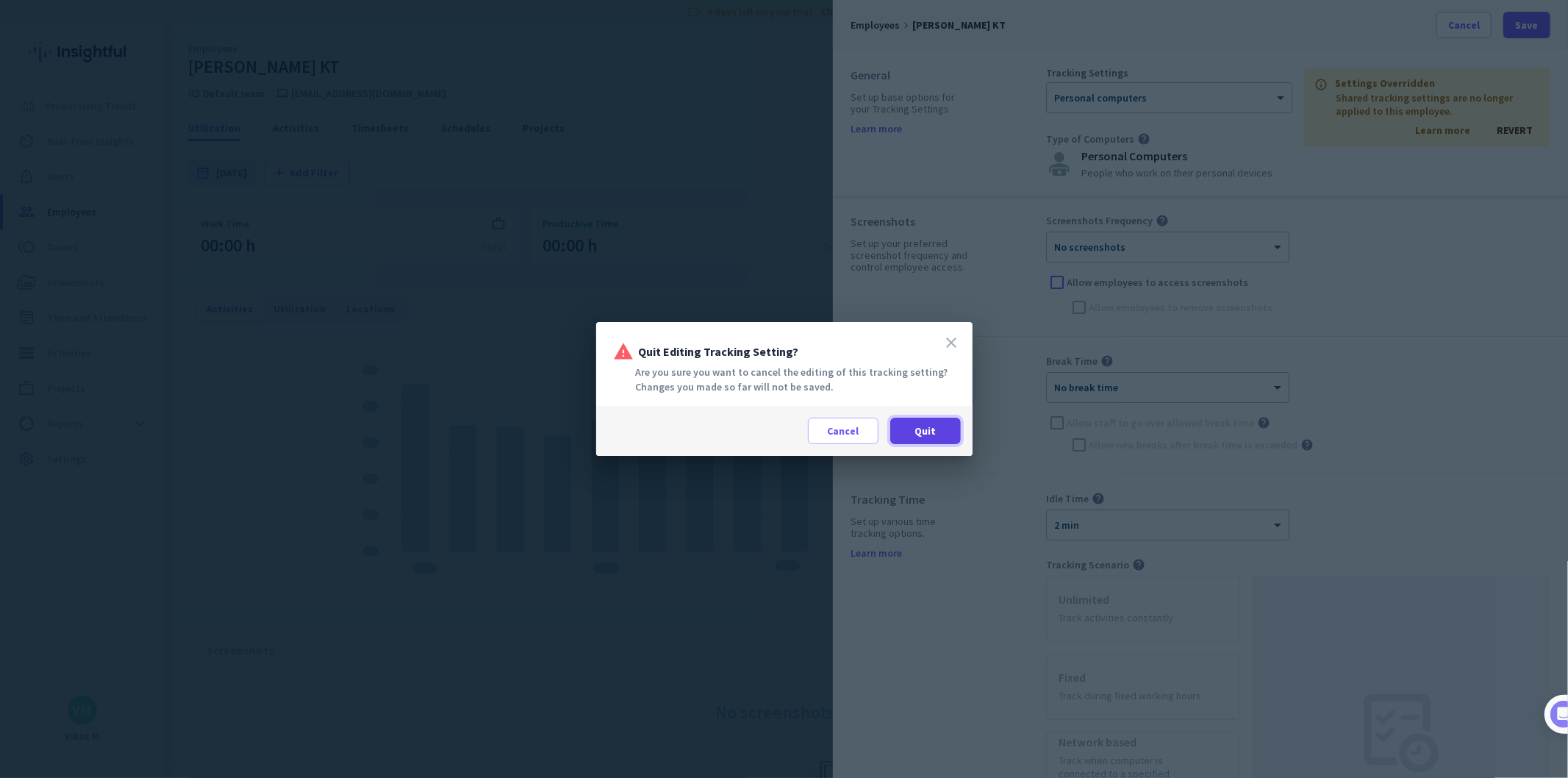
click at [919, 424] on span "Quit" at bounding box center [925, 431] width 21 height 15
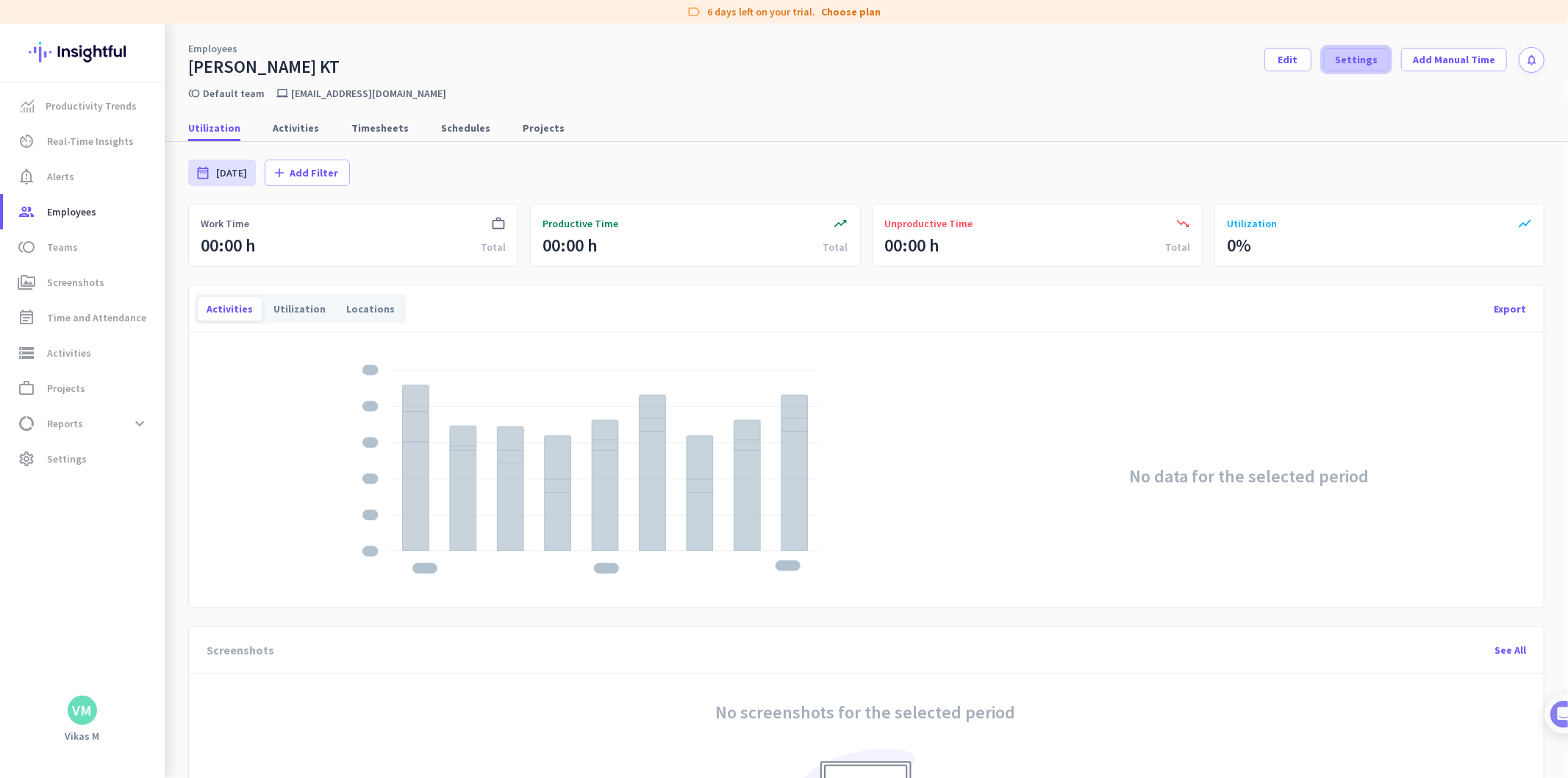
click at [1339, 60] on span "Settings" at bounding box center [1356, 60] width 43 height 15
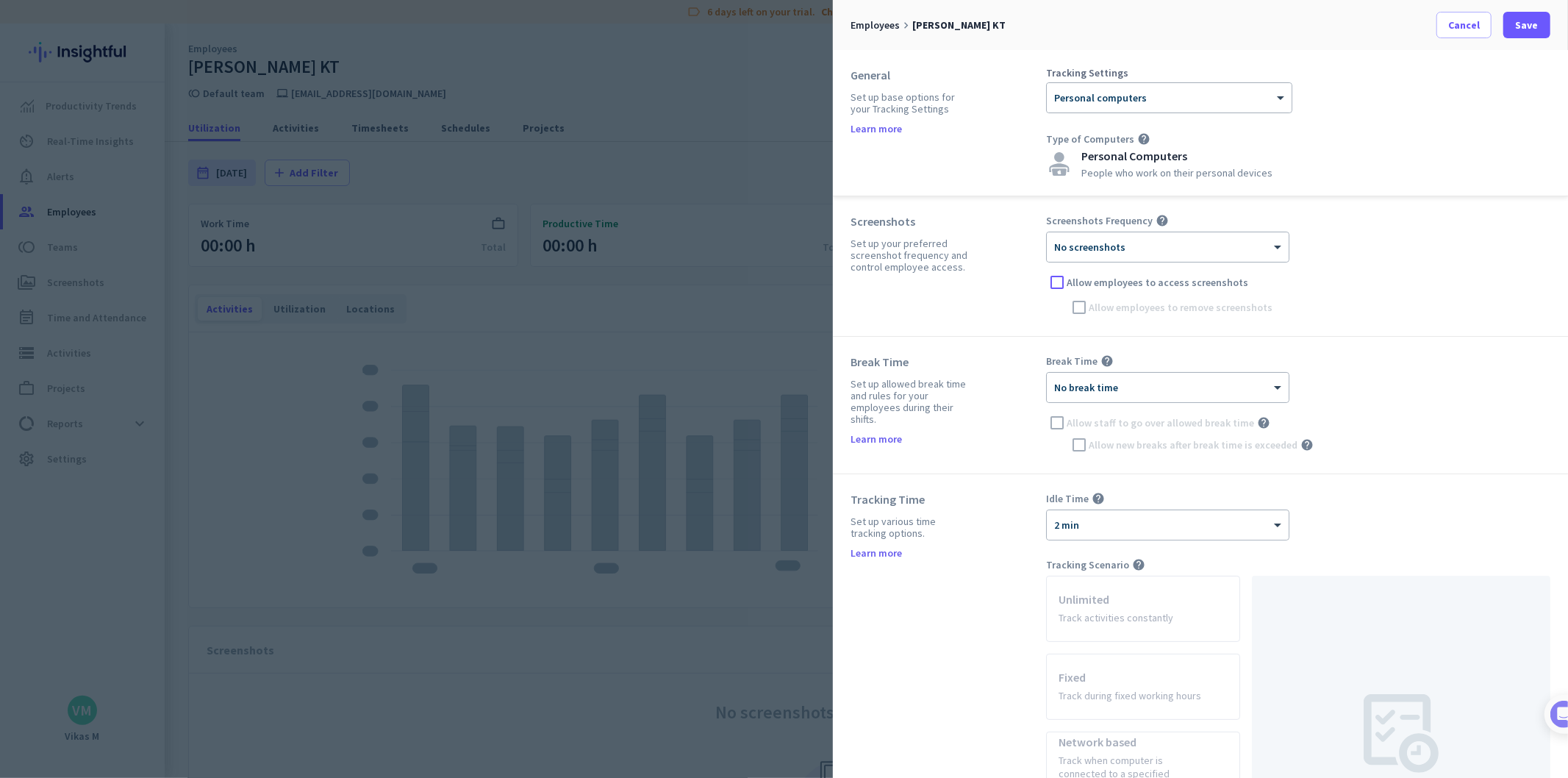
click at [1212, 264] on div "Screenshots Frequency help × No screenshots Allow employees to access screensho…" at bounding box center [1298, 266] width 504 height 105
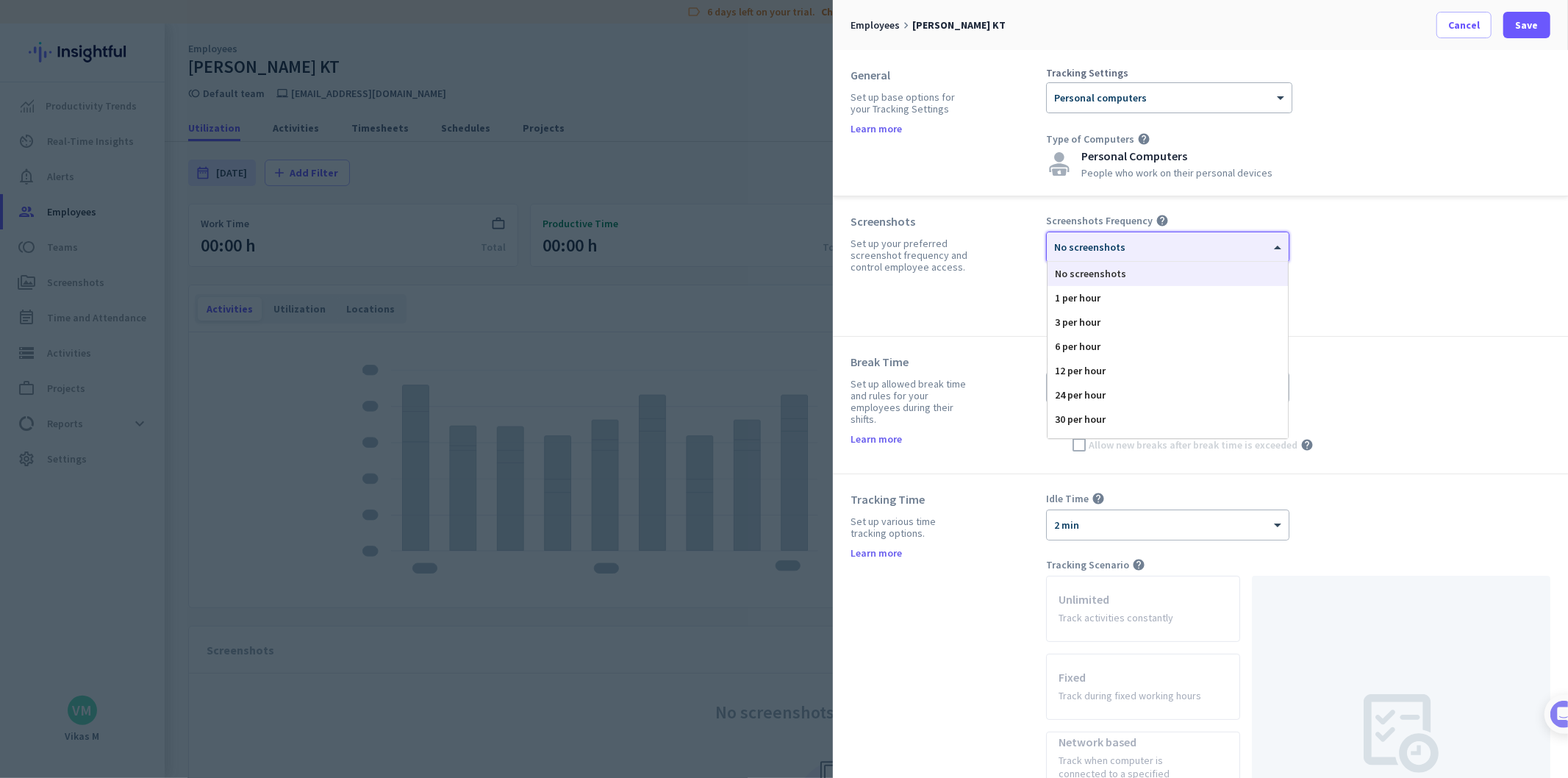
click at [1118, 256] on div "× No screenshots" at bounding box center [1168, 247] width 242 height 29
click at [1092, 424] on div "120 per hour" at bounding box center [1168, 427] width 240 height 24
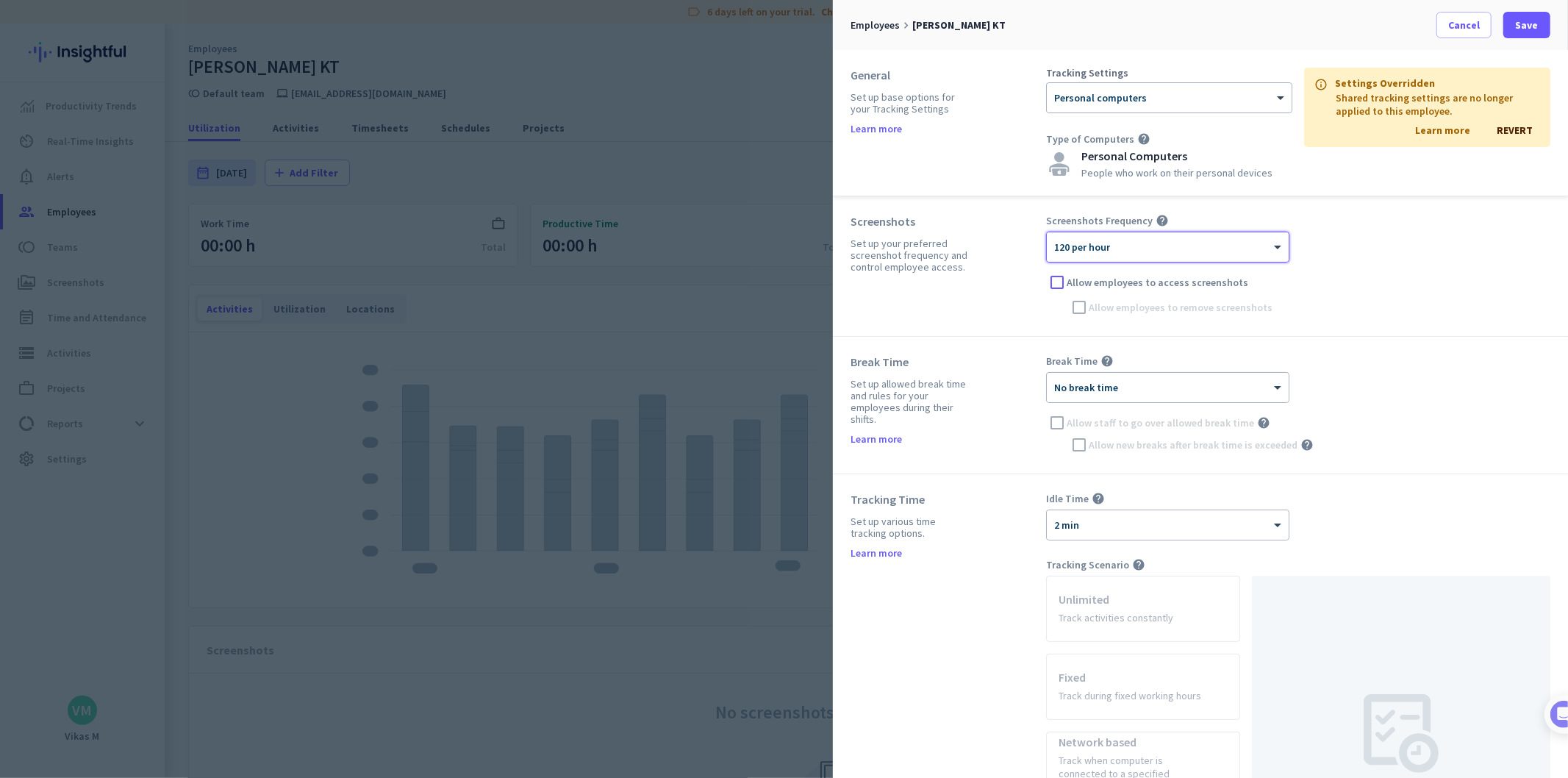
click at [1363, 329] on div "Screenshots Set up your preferred screenshot frequency and control employee acc…" at bounding box center [1201, 267] width 735 height 140
click at [1529, 13] on span at bounding box center [1527, 25] width 47 height 35
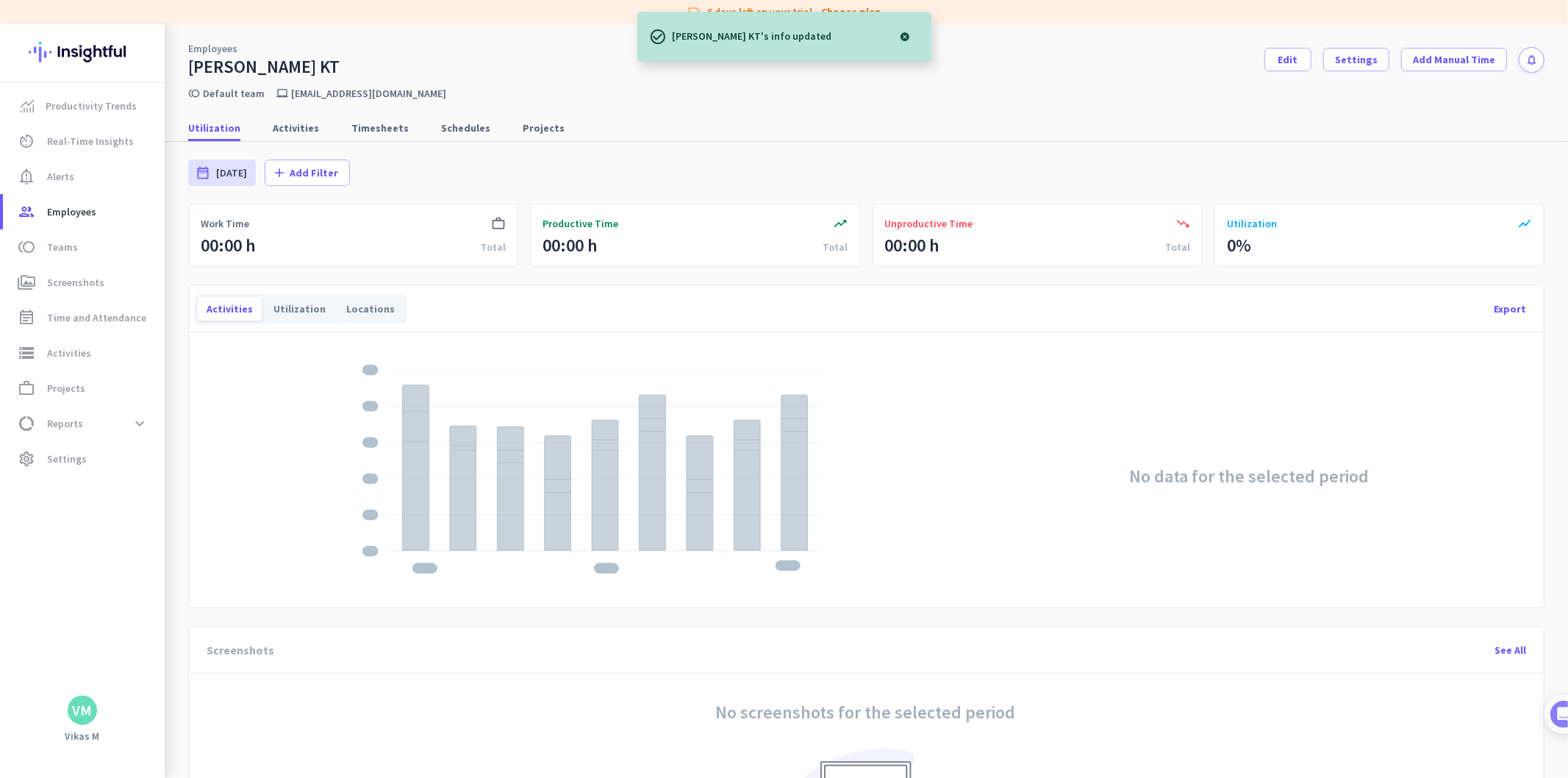
click at [672, 142] on div "date_range [DATE] [DATE] - [DATE] add Add Filter" at bounding box center [866, 173] width 1356 height 62
click at [99, 139] on span "Real-Time Insights" at bounding box center [90, 141] width 87 height 18
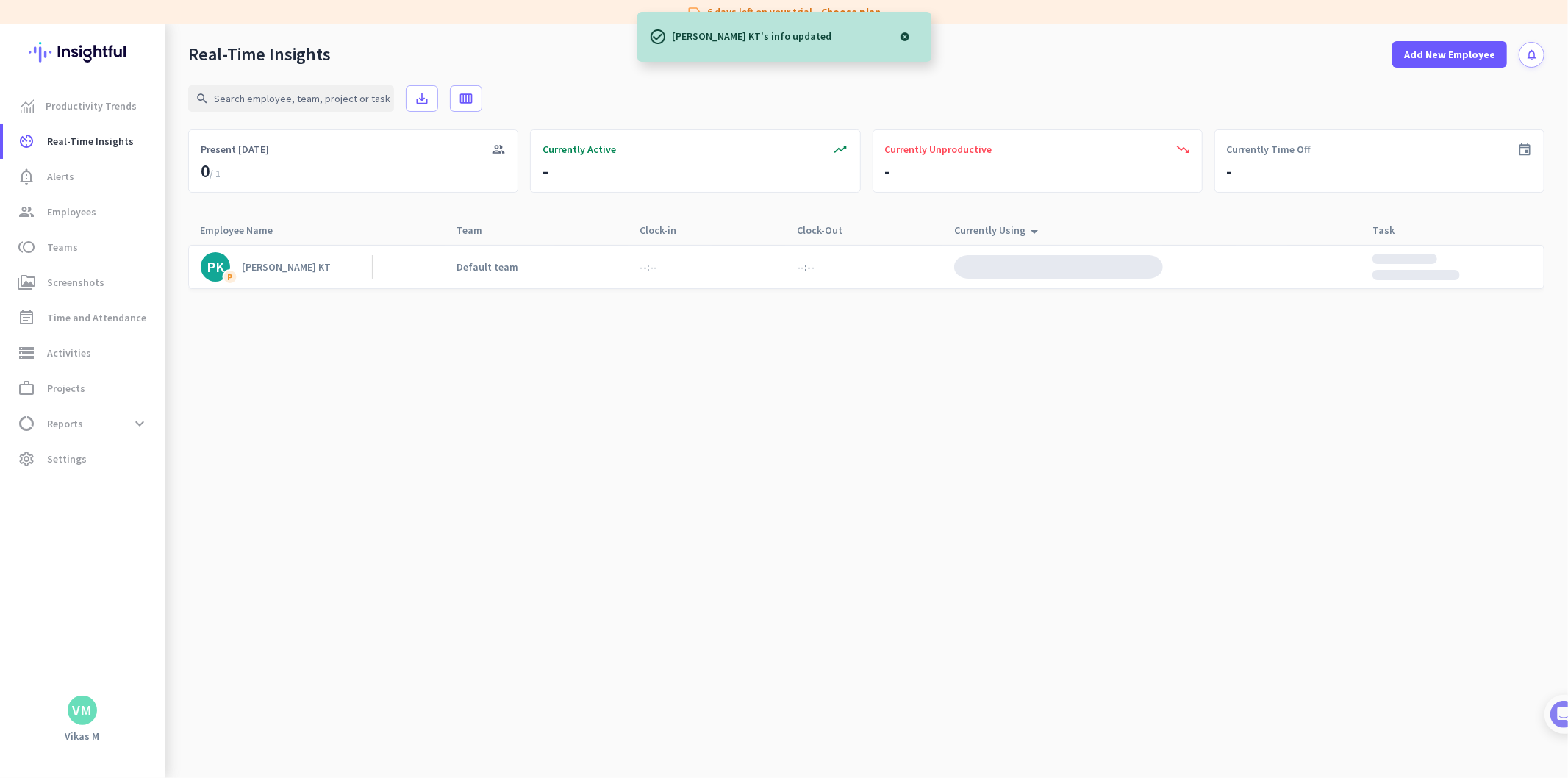
click at [272, 270] on div "[PERSON_NAME] KT" at bounding box center [286, 267] width 89 height 13
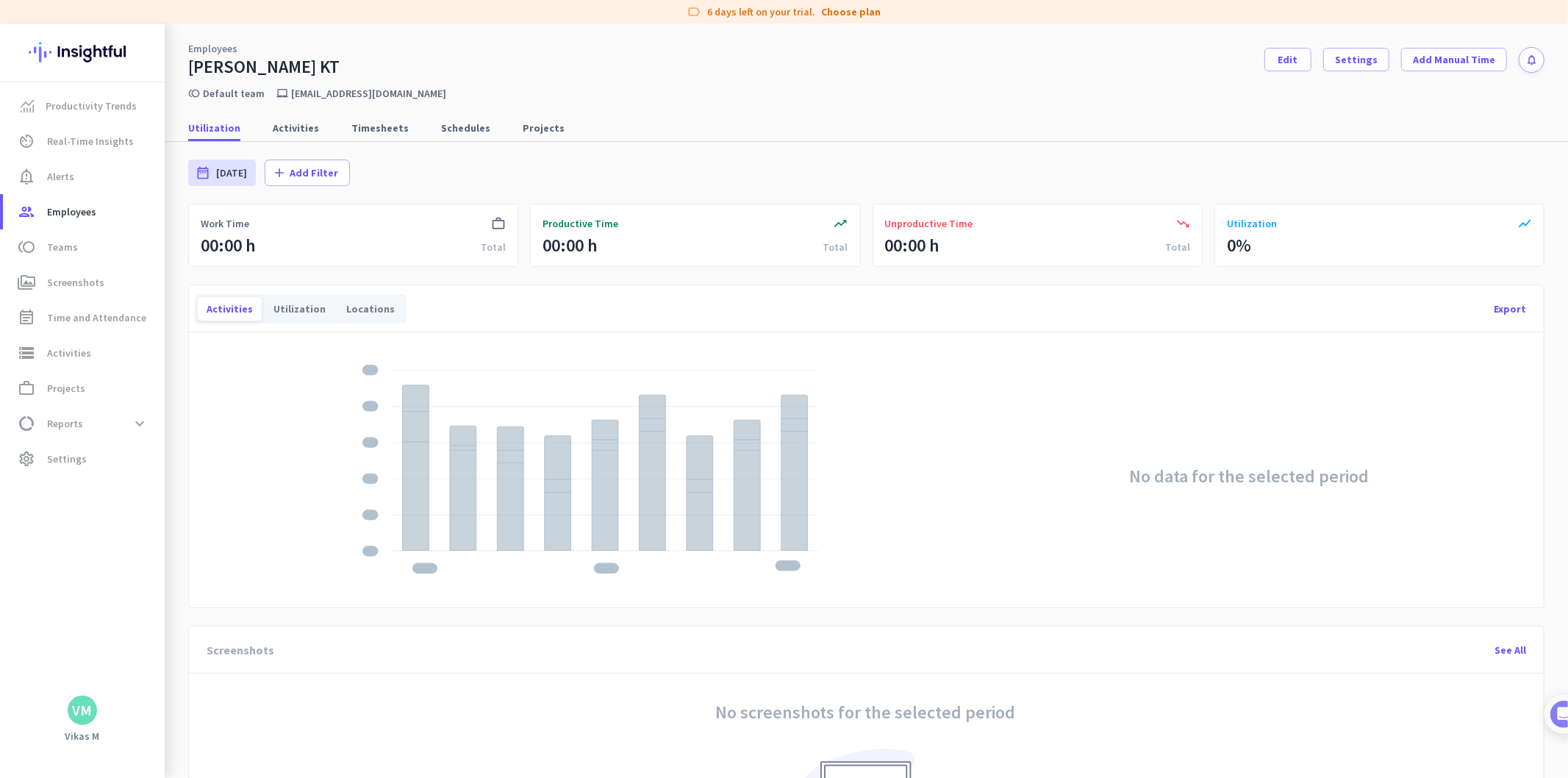
click at [434, 160] on div "date_range [DATE] [DATE] - [DATE] add Add Filter" at bounding box center [866, 173] width 1356 height 62
click at [93, 172] on span "notification_important Alerts" at bounding box center [84, 177] width 139 height 18
click at [79, 212] on span "Employees" at bounding box center [71, 212] width 49 height 18
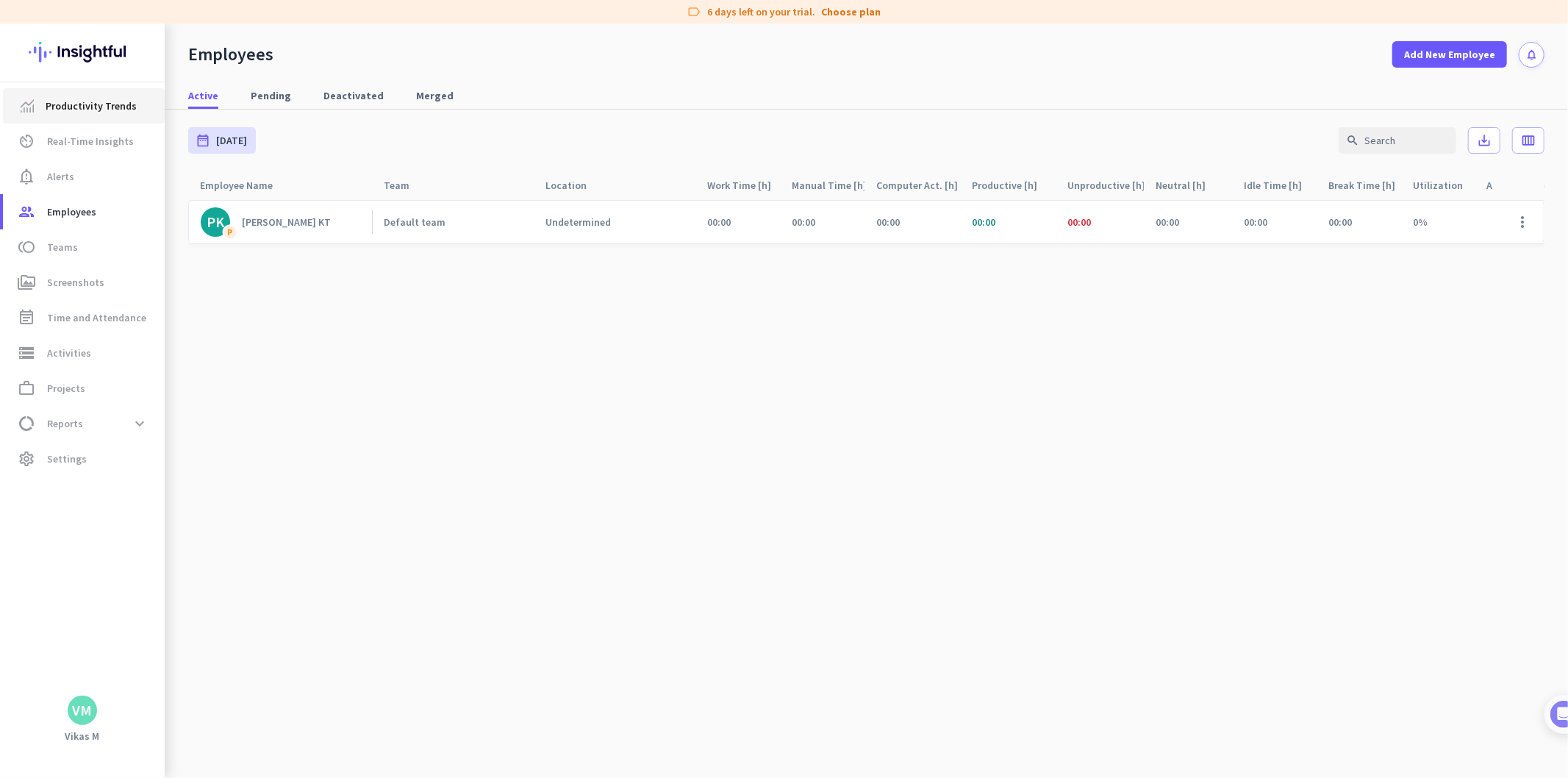
click at [93, 122] on link "Productivity Trends" at bounding box center [84, 106] width 162 height 35
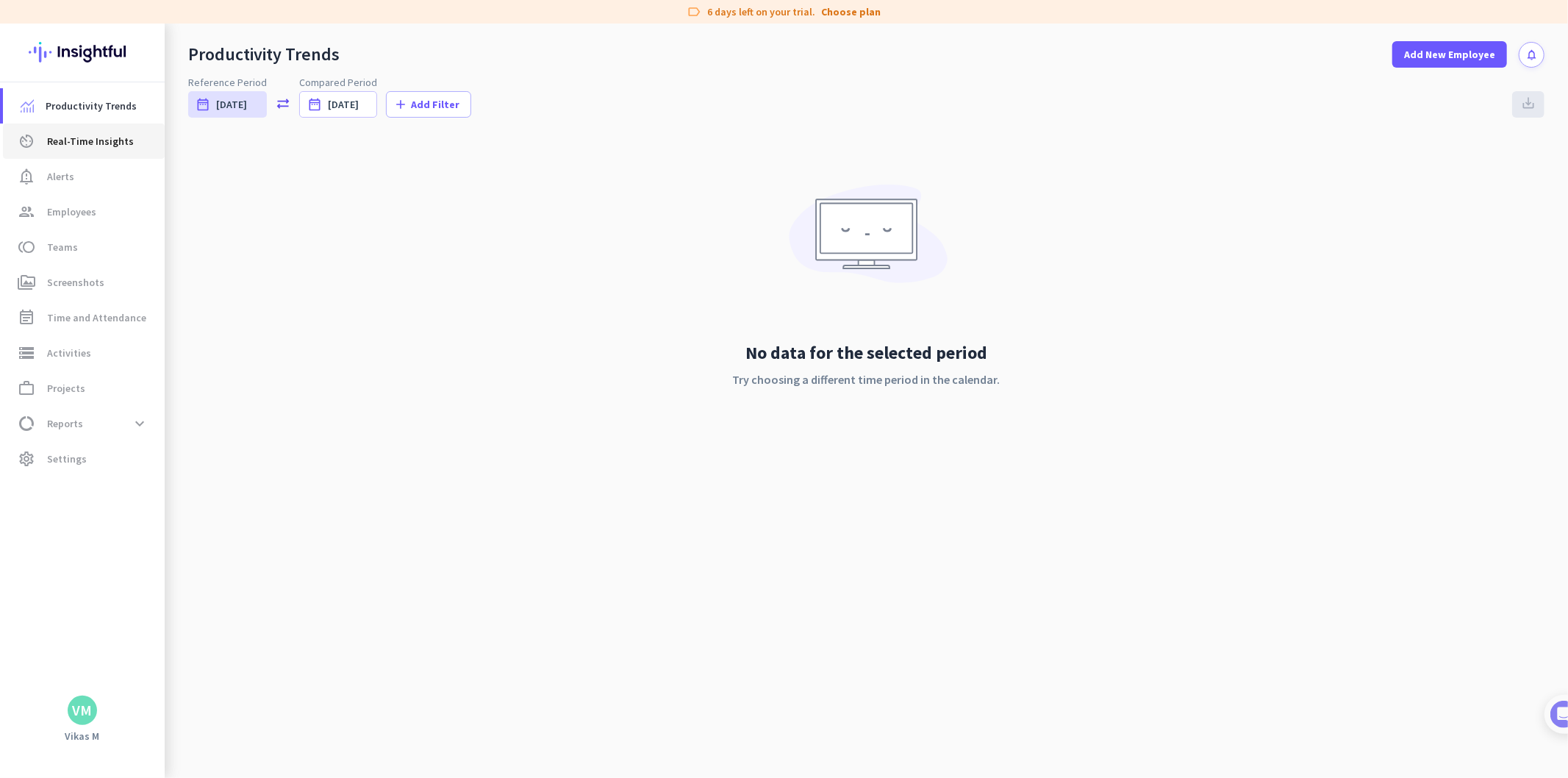
click at [89, 135] on span "Real-Time Insights" at bounding box center [90, 141] width 87 height 18
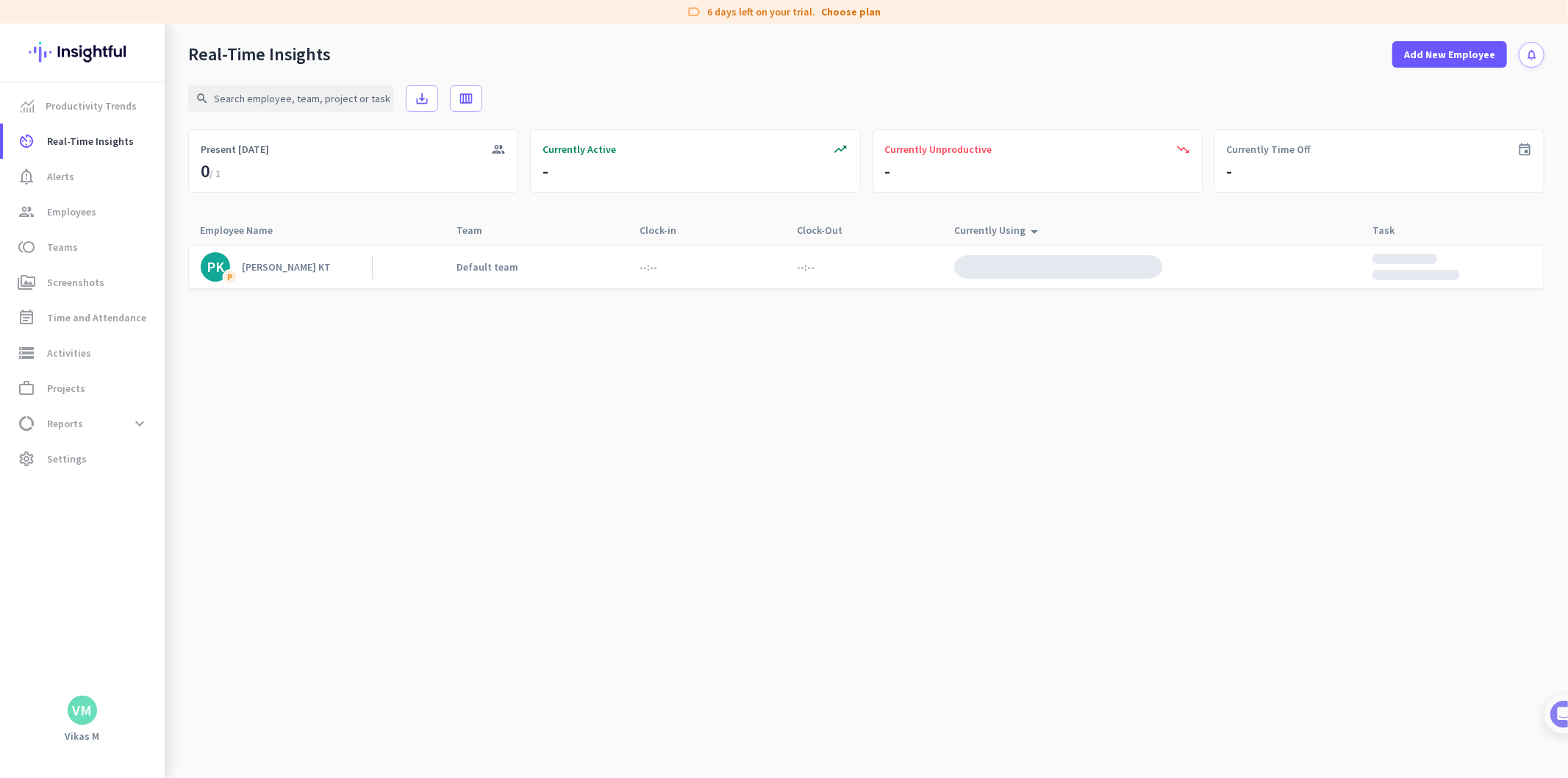
click at [300, 274] on link "PK P [PERSON_NAME] KT" at bounding box center [286, 267] width 172 height 29
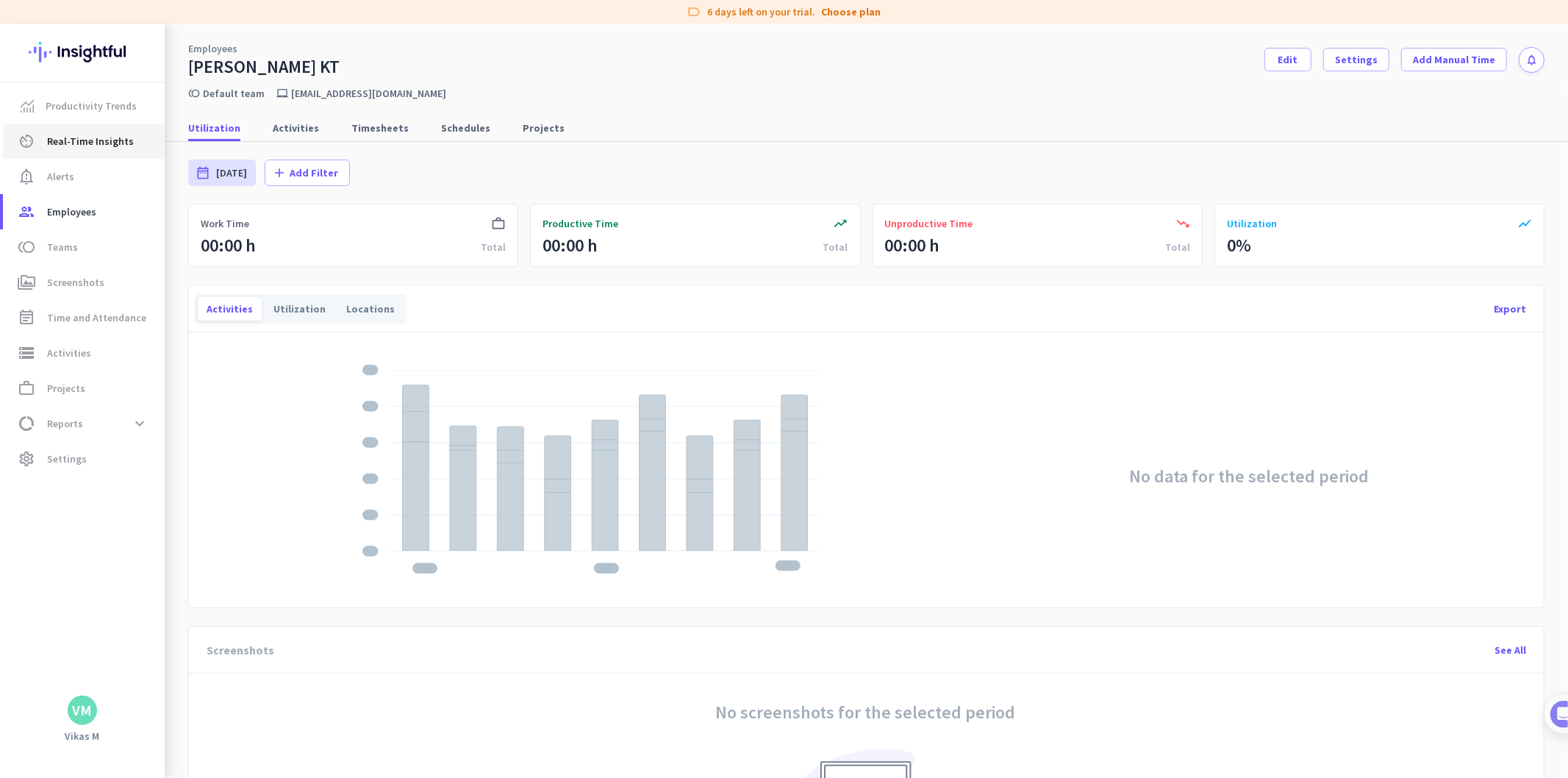
click at [85, 135] on span "Real-Time Insights" at bounding box center [90, 141] width 87 height 18
